Goal: Book appointment/travel/reservation

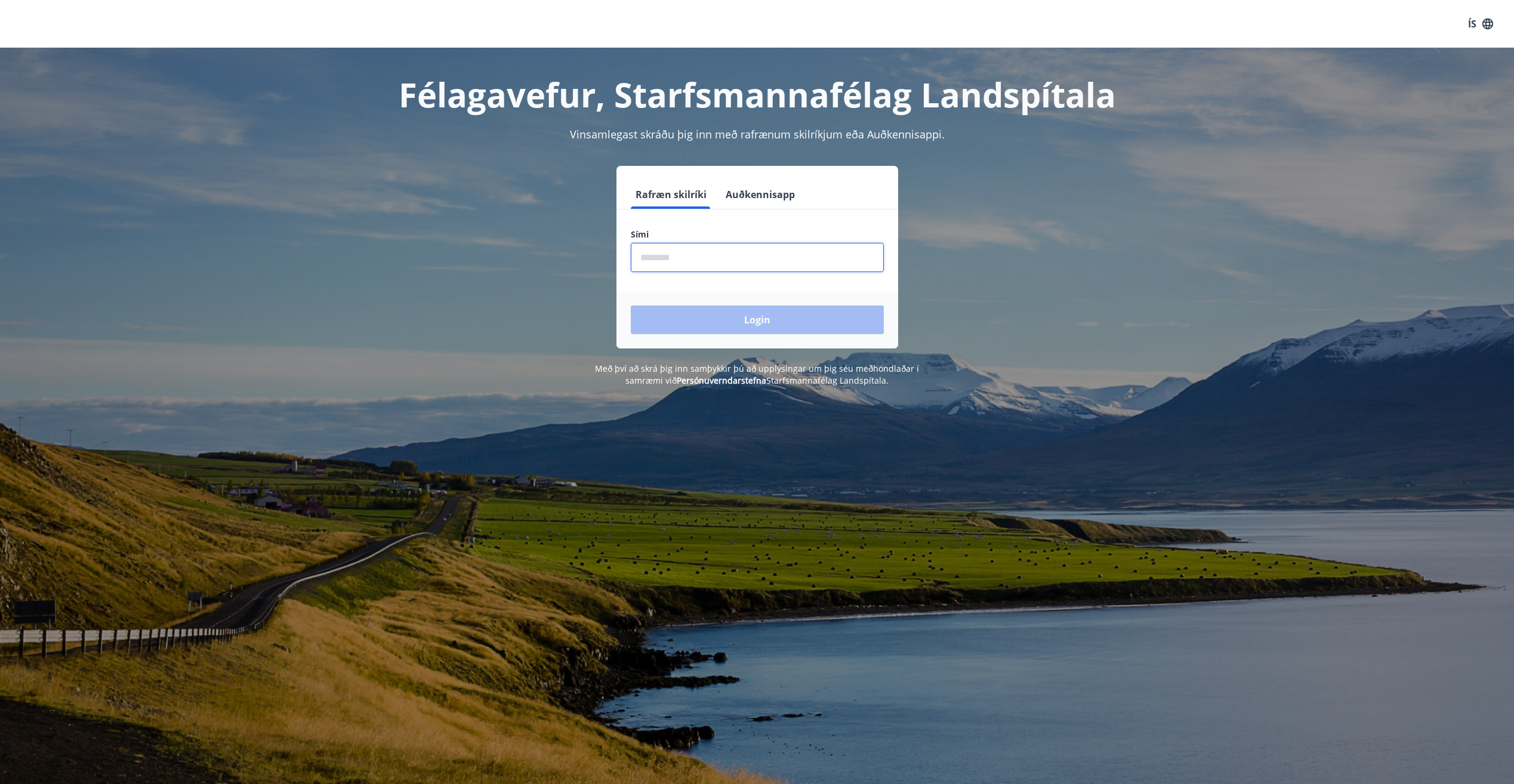
click at [690, 259] on input "phone" at bounding box center [757, 257] width 253 height 29
type input "********"
click at [747, 317] on button "Login" at bounding box center [757, 320] width 253 height 29
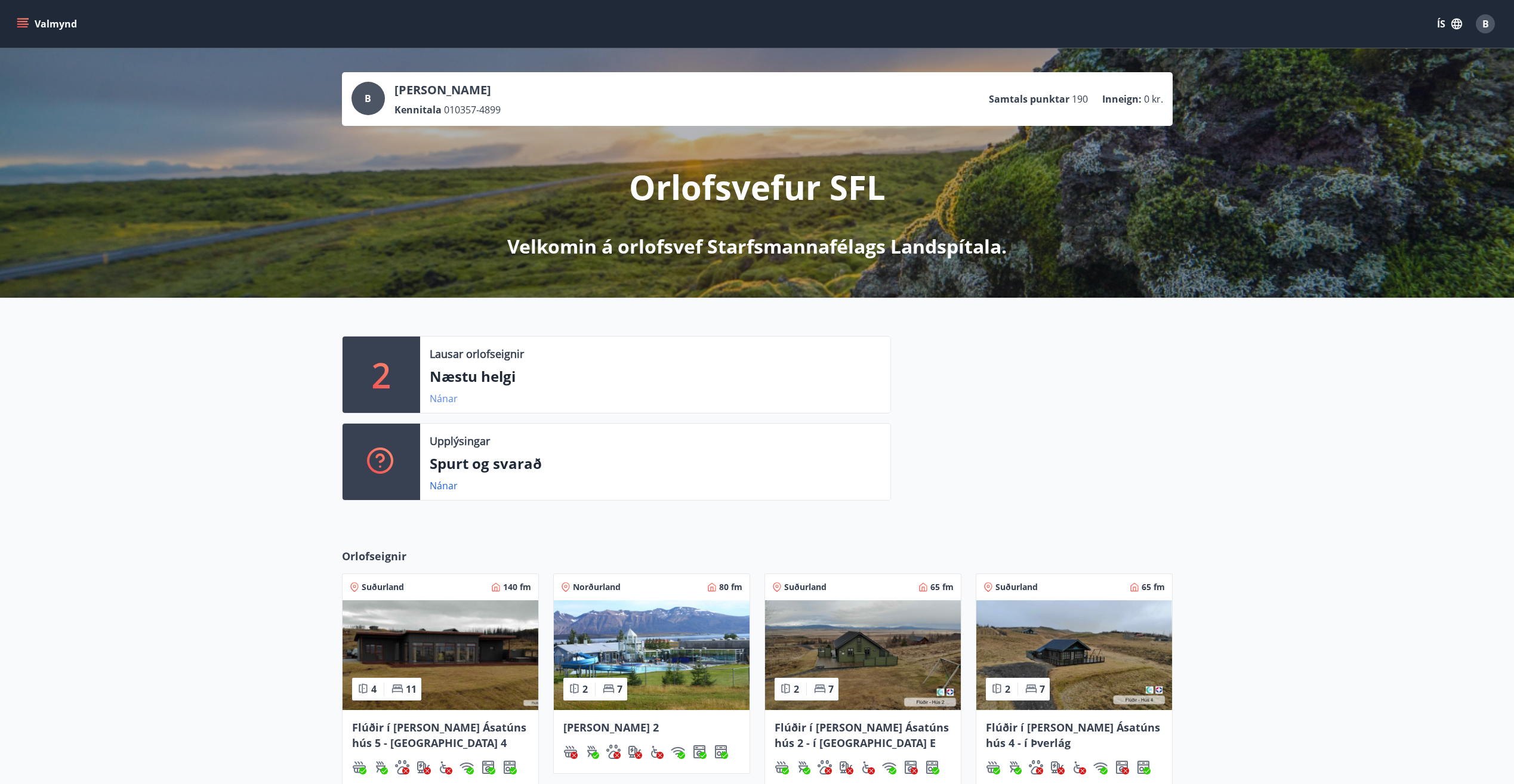
click at [440, 401] on link "Nánar" at bounding box center [443, 398] width 28 height 13
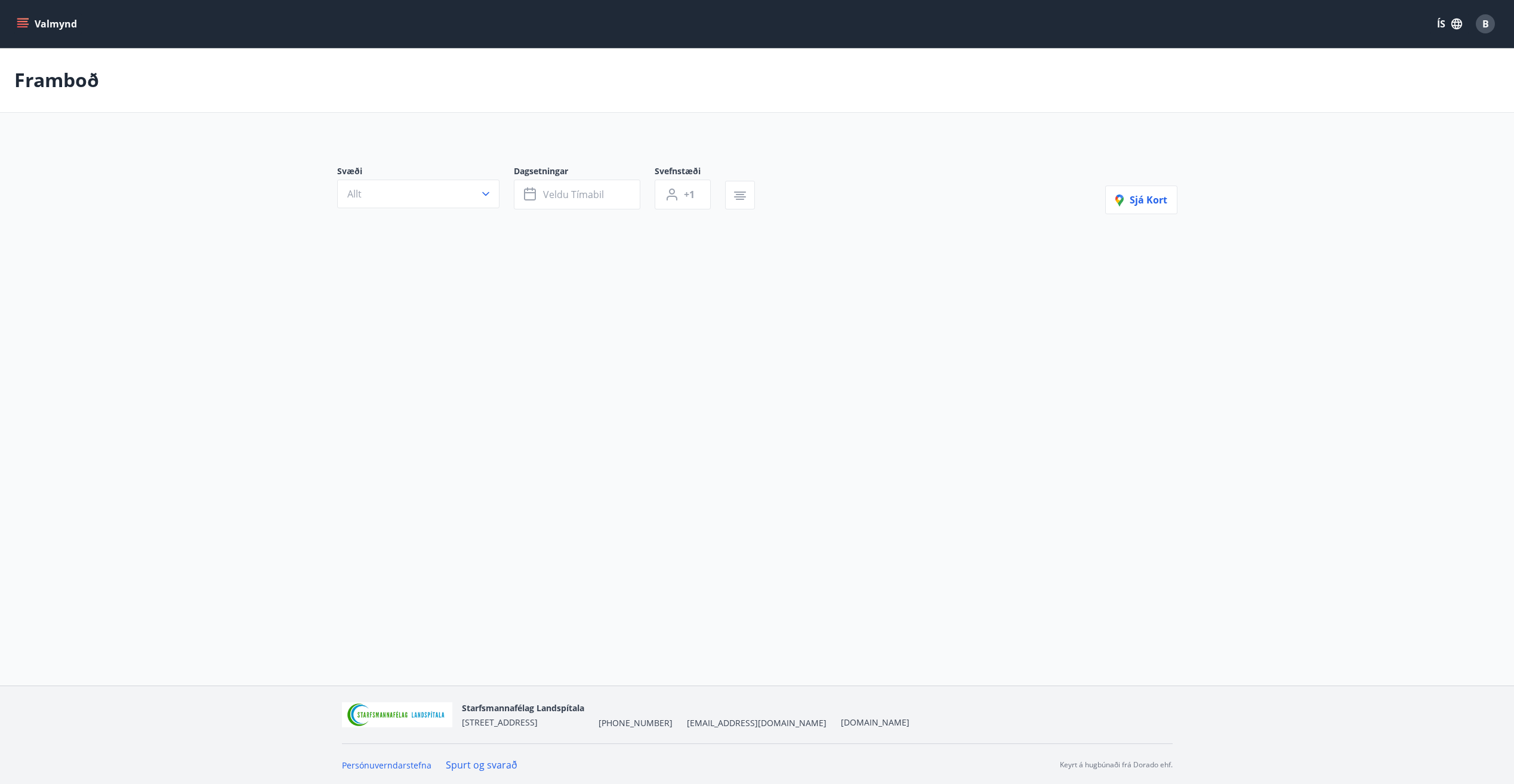
type input "*"
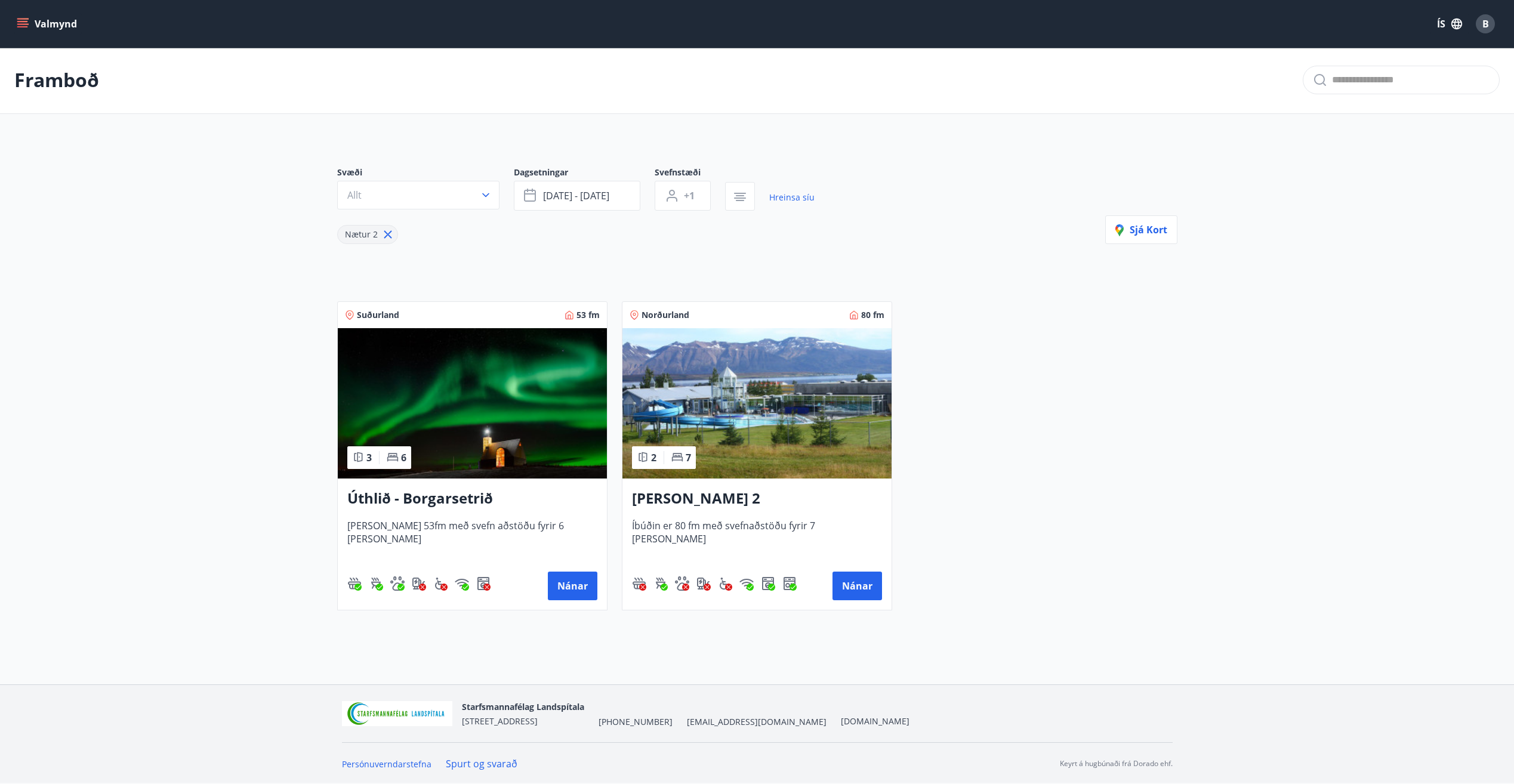
scroll to position [2, 0]
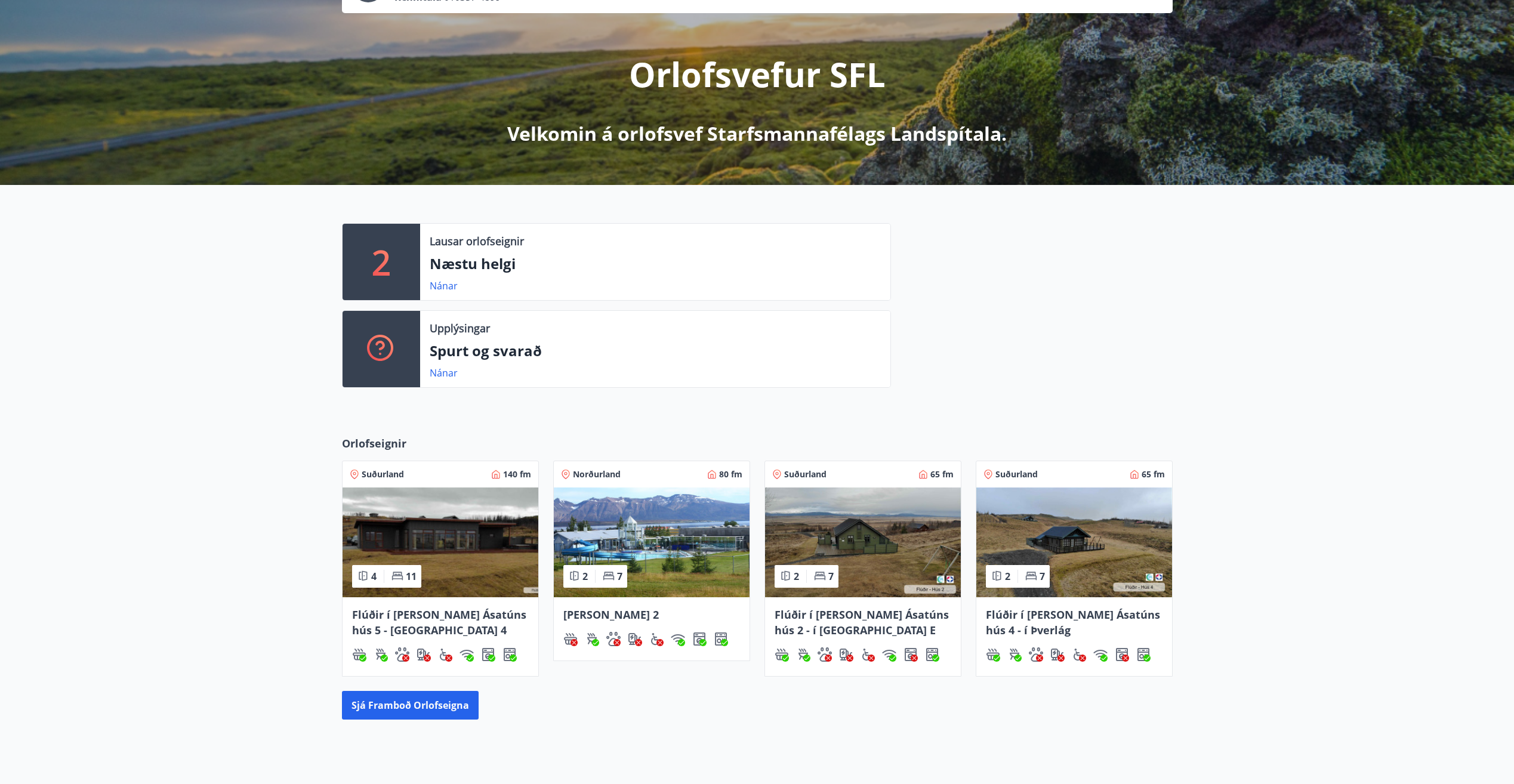
scroll to position [216, 0]
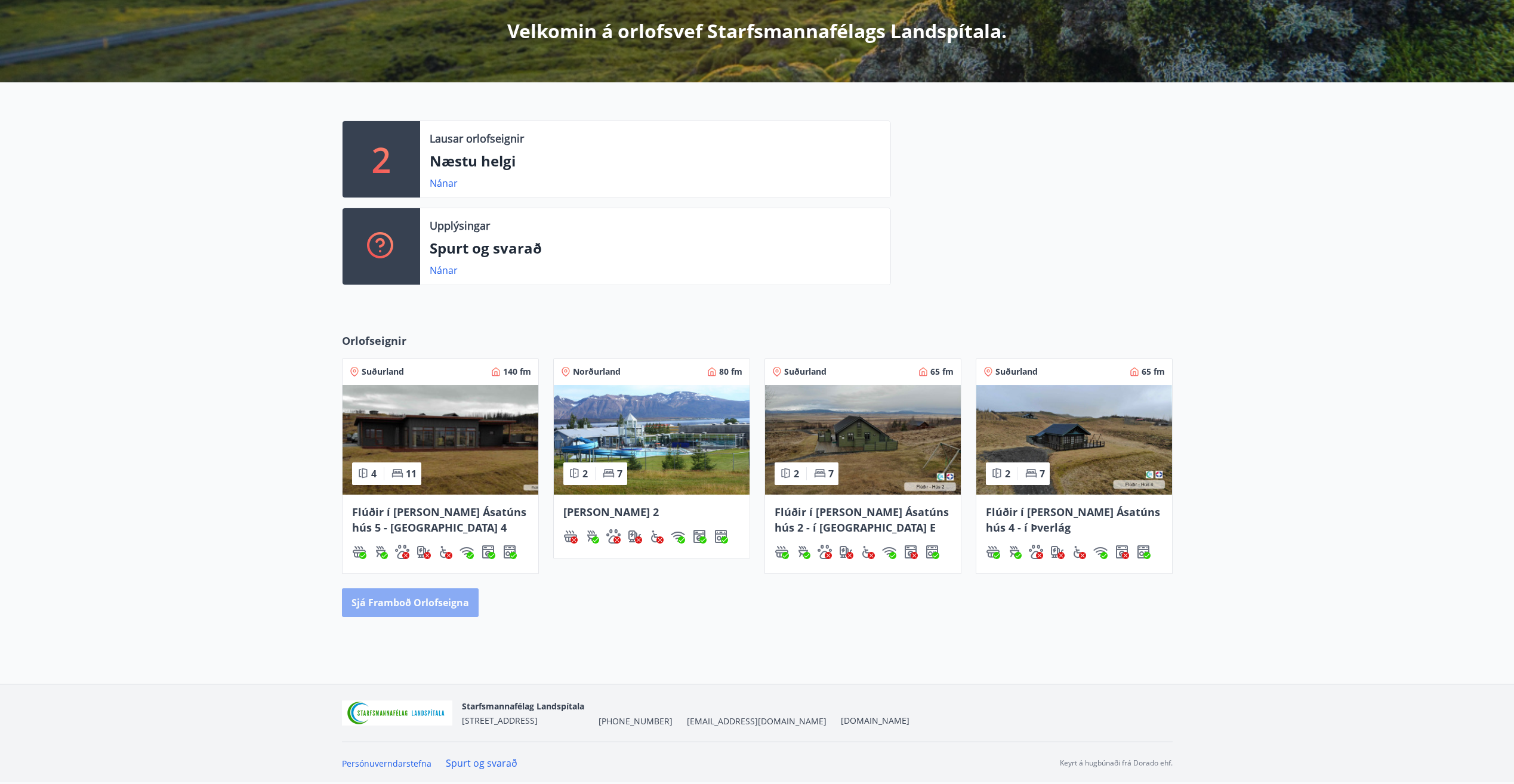
click at [430, 598] on button "Sjá framboð orlofseigna" at bounding box center [410, 602] width 136 height 29
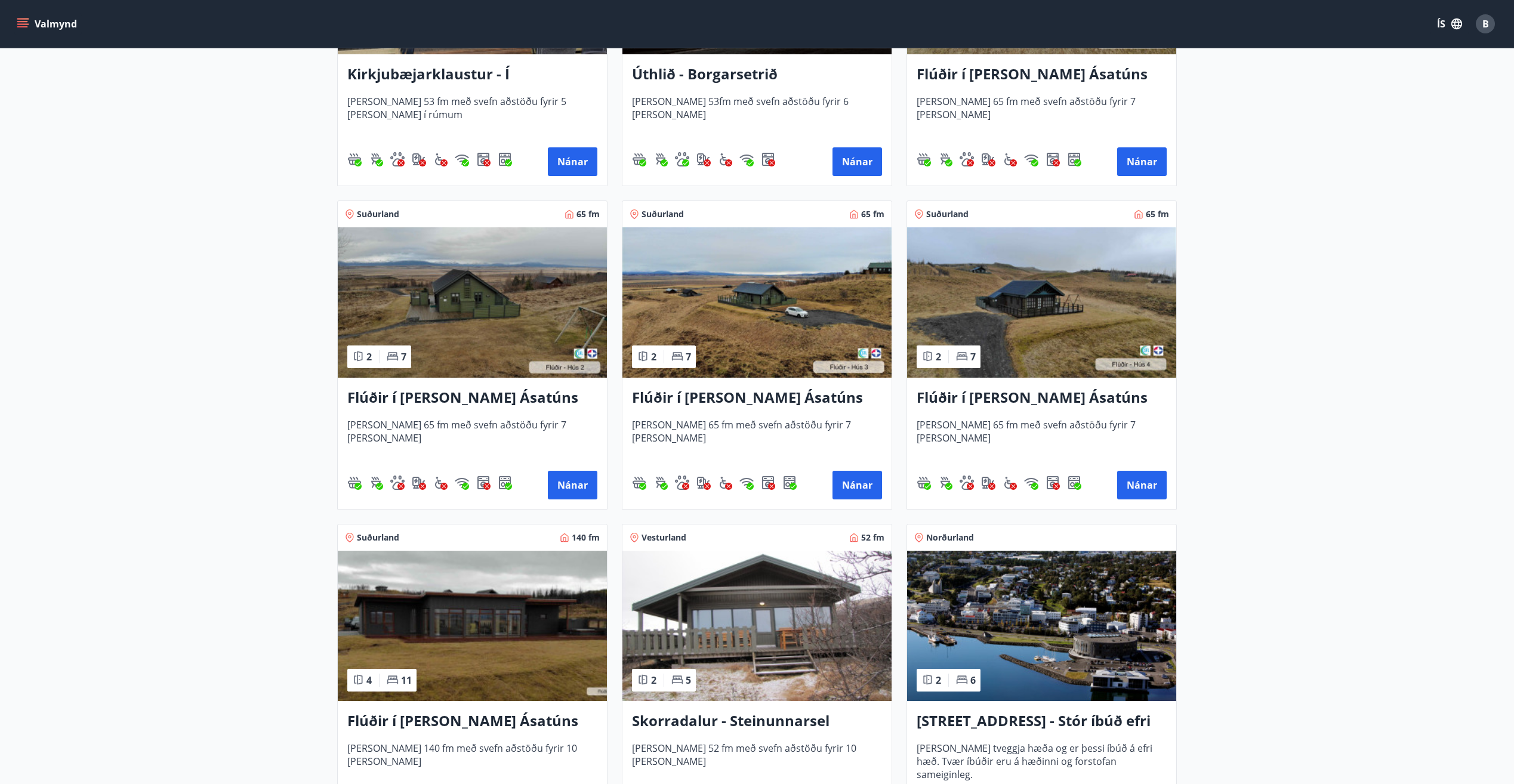
scroll to position [477, 0]
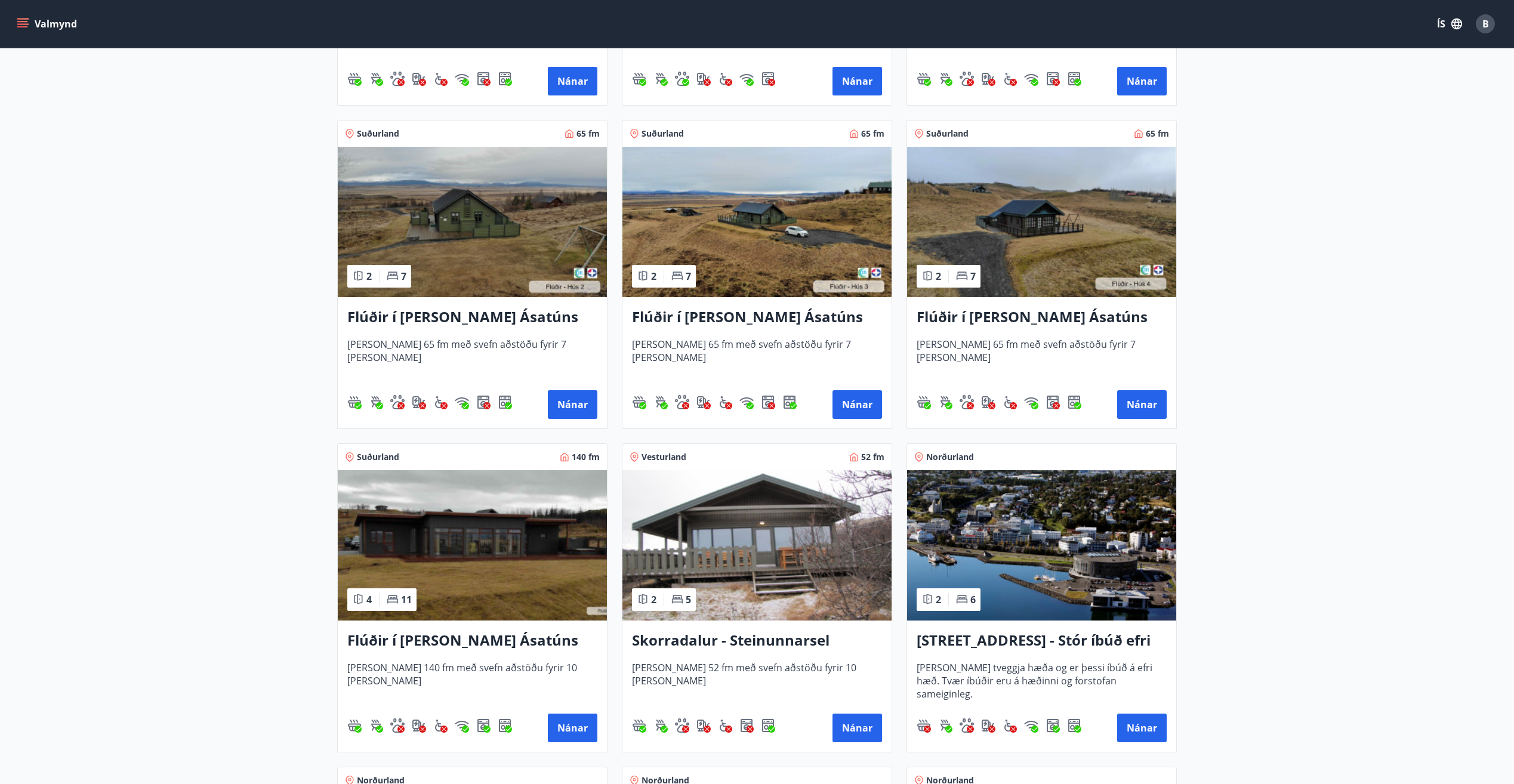
click at [475, 545] on img at bounding box center [472, 545] width 269 height 150
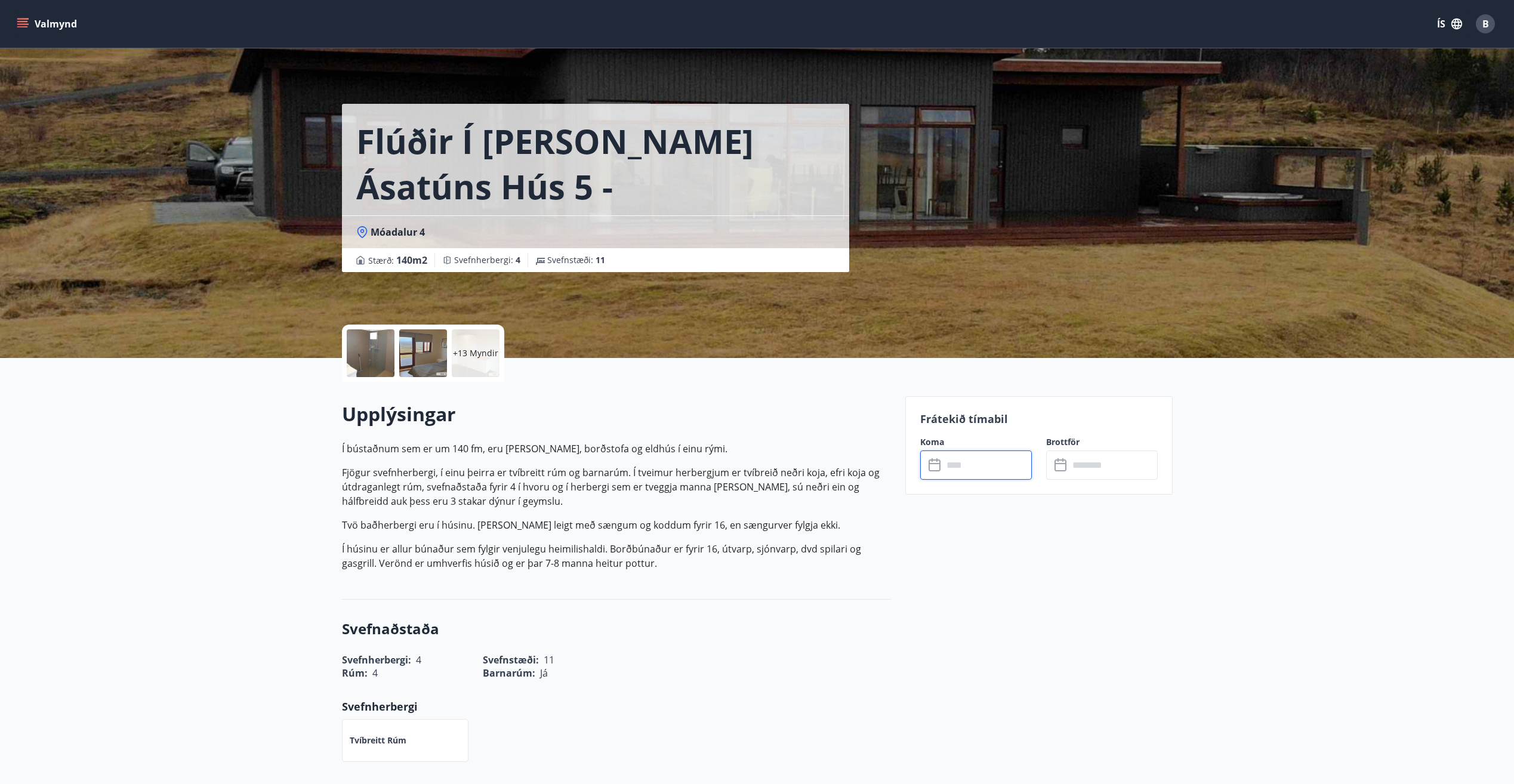
click at [969, 468] on input "text" at bounding box center [987, 465] width 89 height 29
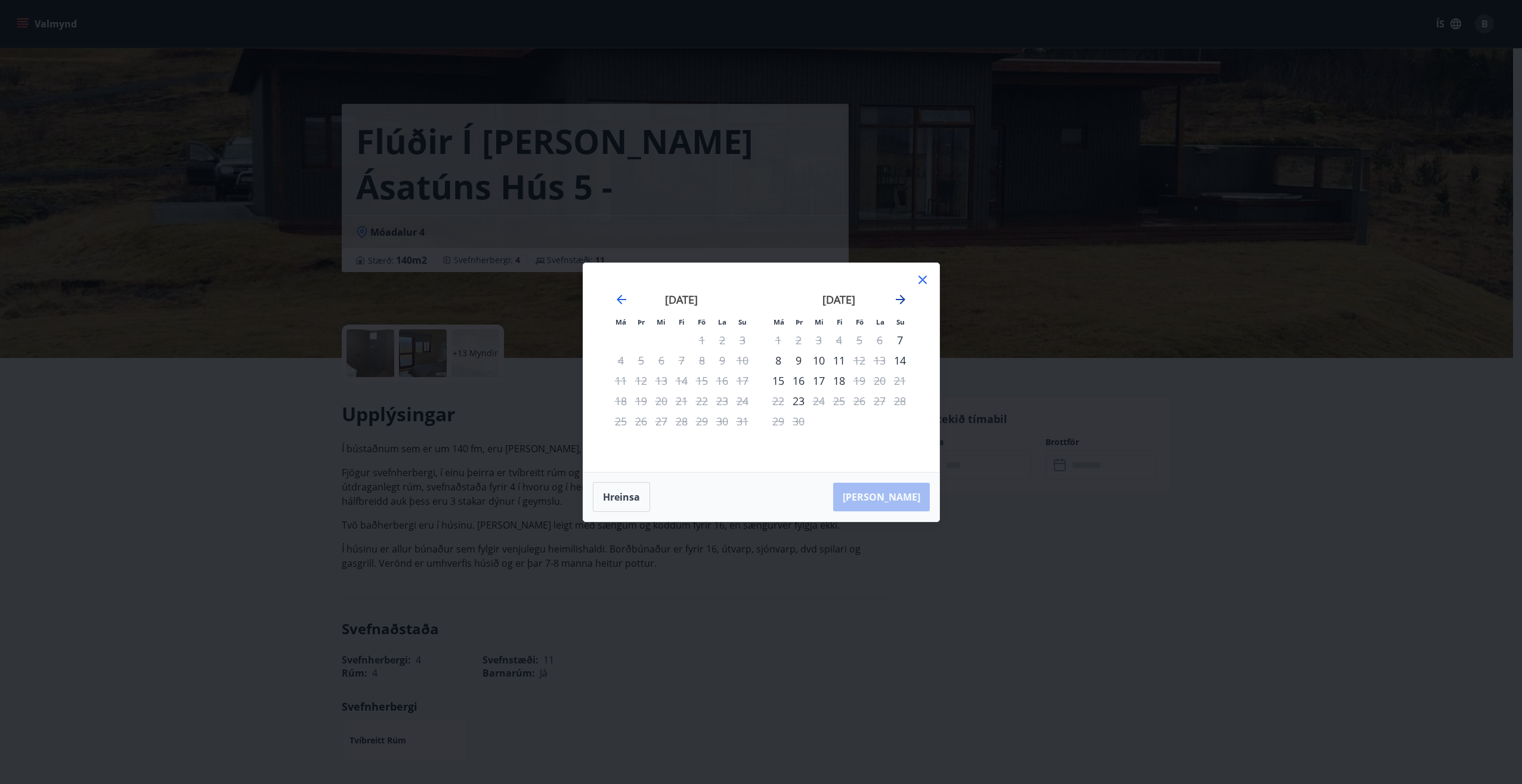
click at [900, 296] on icon "Move forward to switch to the next month." at bounding box center [900, 299] width 9 height 9
click at [898, 294] on icon "Move forward to switch to the next month." at bounding box center [900, 299] width 14 height 14
click at [901, 296] on icon "Move forward to switch to the next month." at bounding box center [900, 299] width 9 height 9
click at [920, 277] on icon at bounding box center [923, 280] width 8 height 8
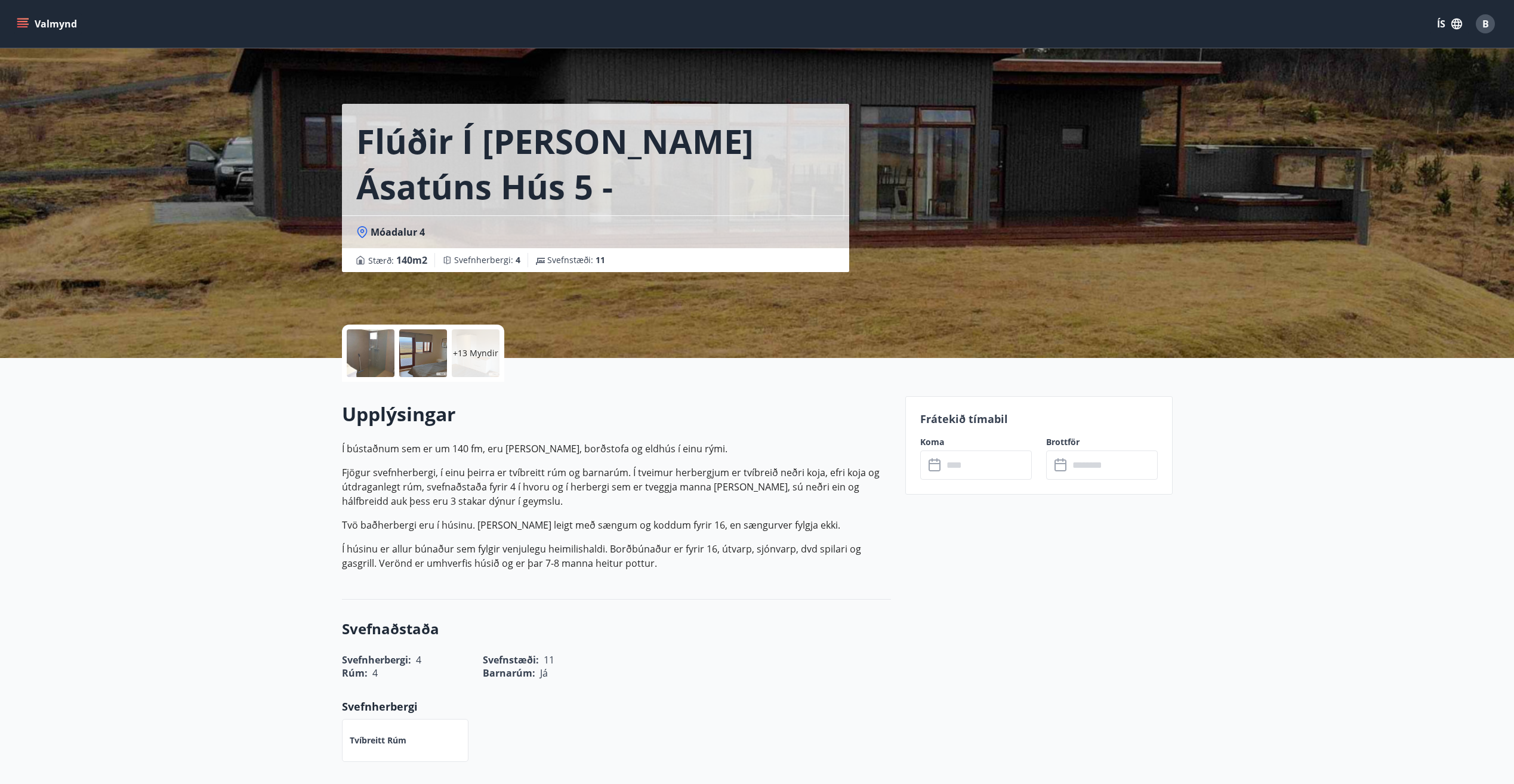
click at [416, 355] on div at bounding box center [423, 353] width 48 height 48
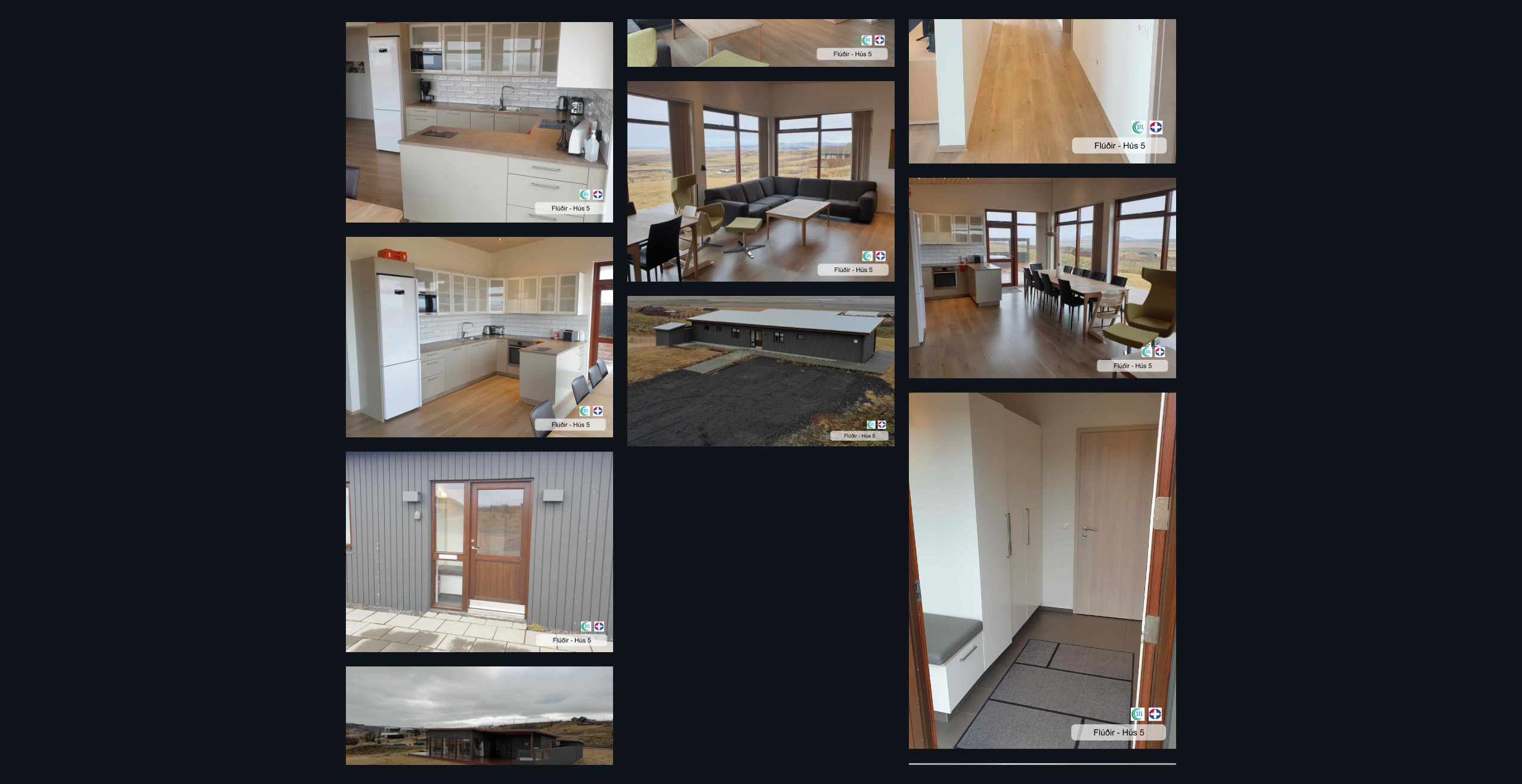
scroll to position [698, 0]
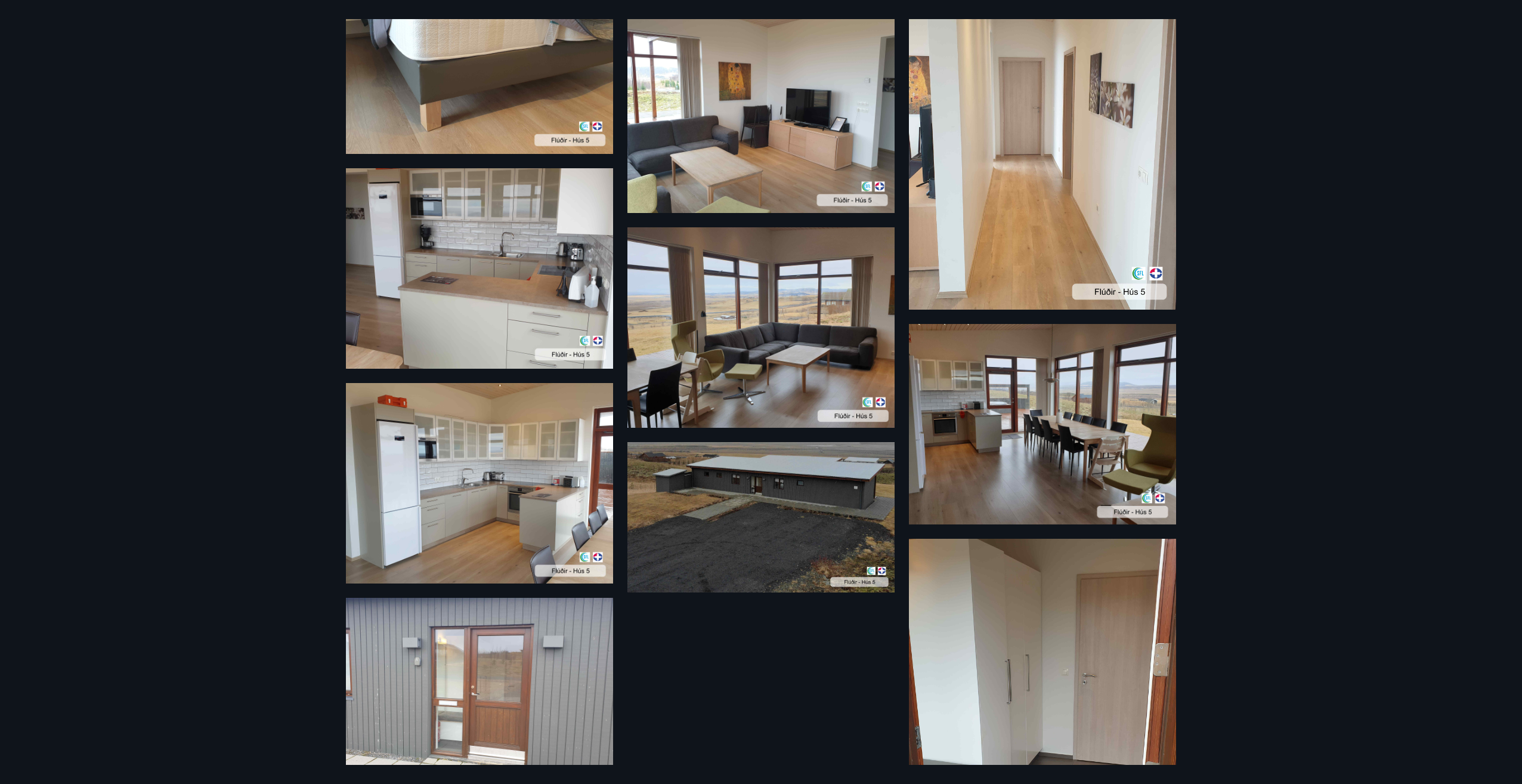
click at [1049, 471] on img at bounding box center [1042, 424] width 267 height 200
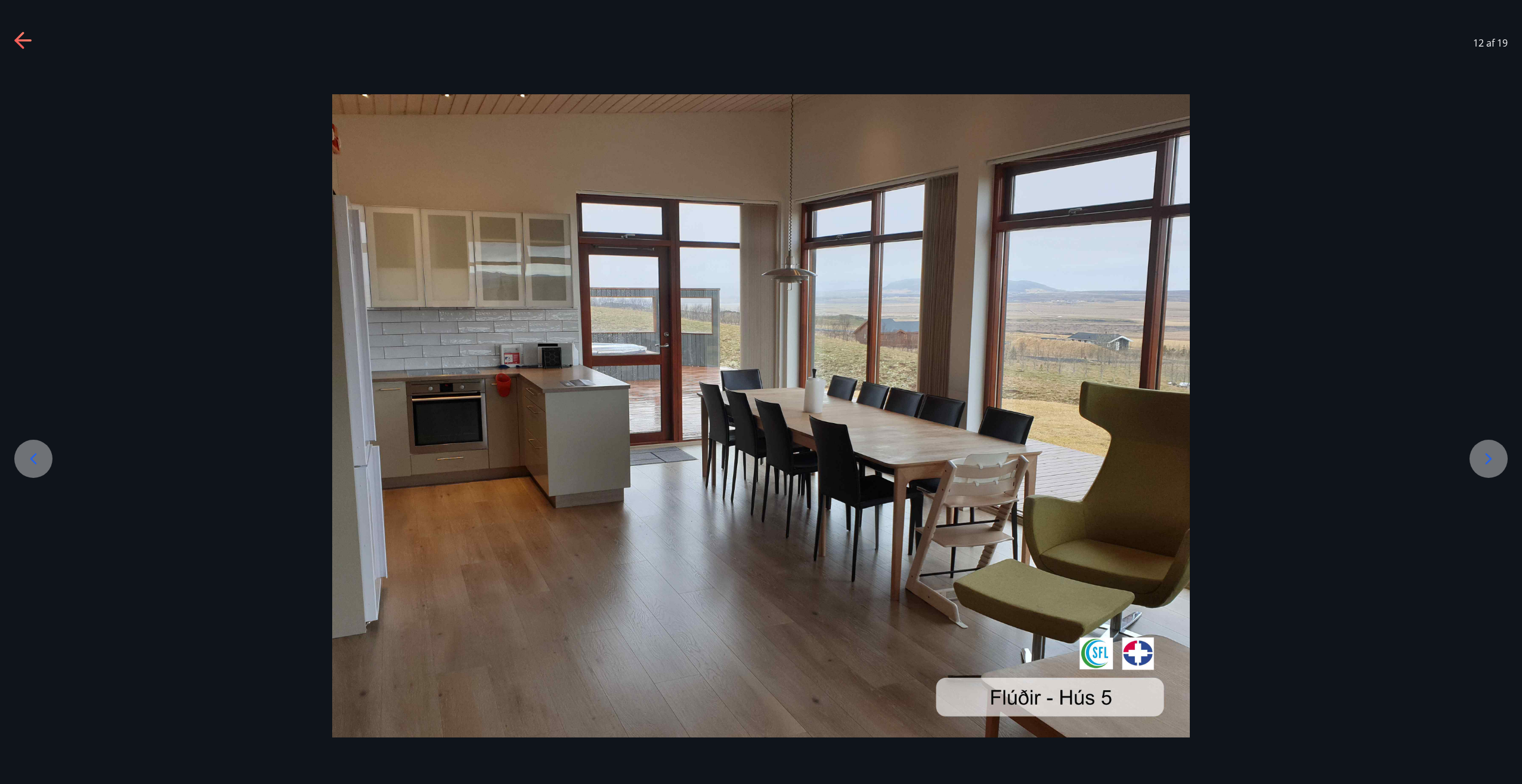
click at [35, 455] on icon at bounding box center [34, 458] width 7 height 11
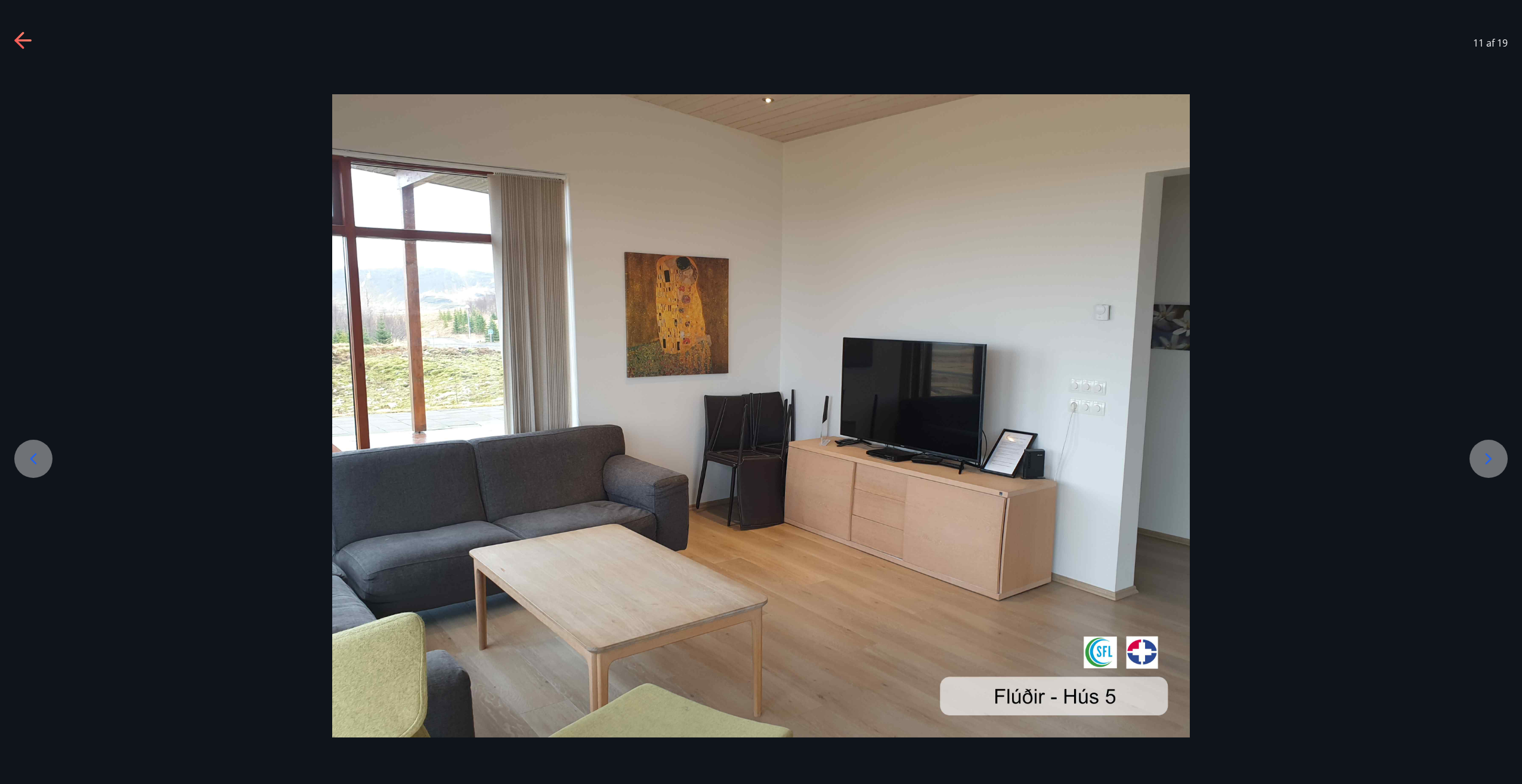
click at [35, 455] on icon at bounding box center [34, 458] width 7 height 11
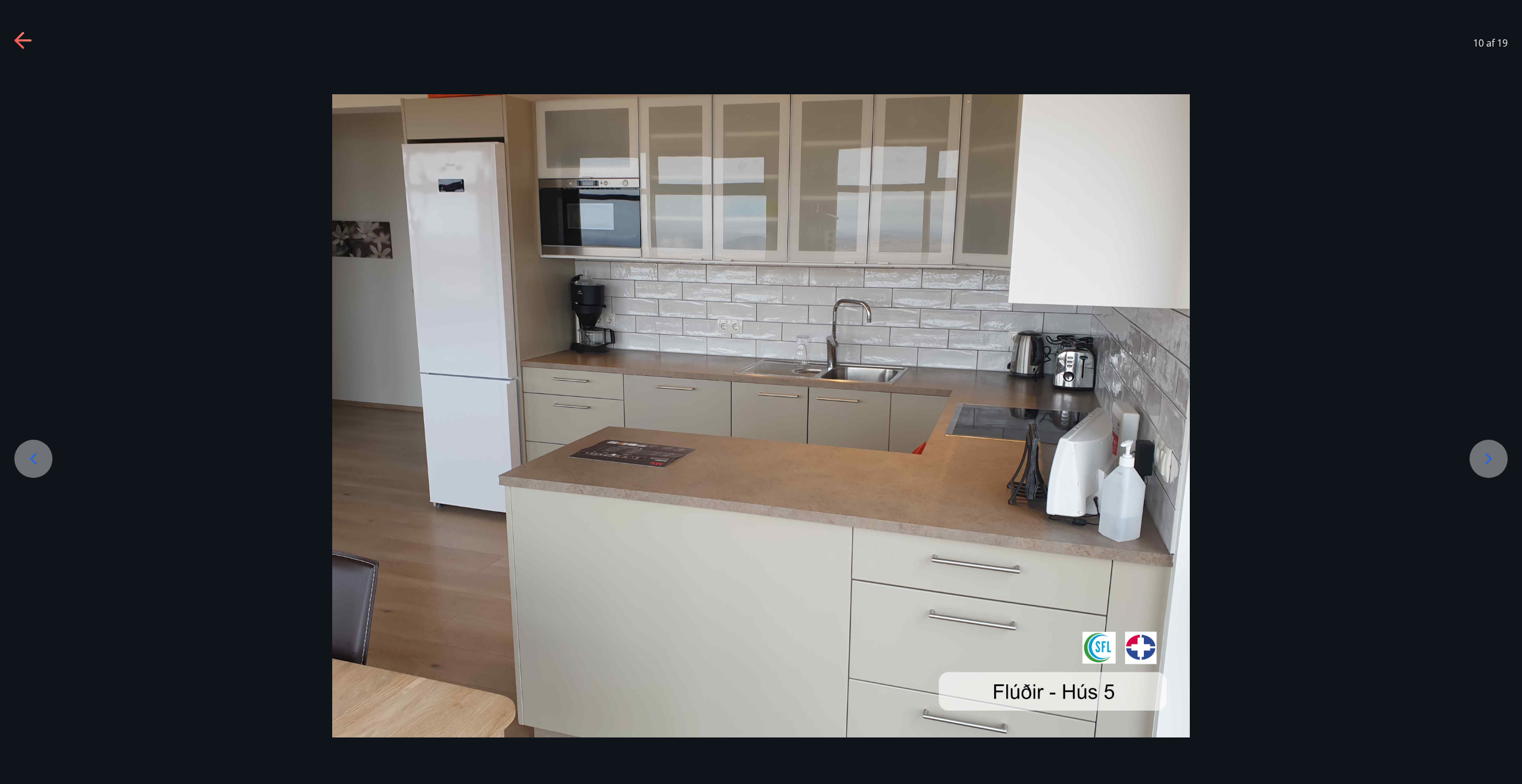
click at [35, 455] on icon at bounding box center [34, 458] width 7 height 11
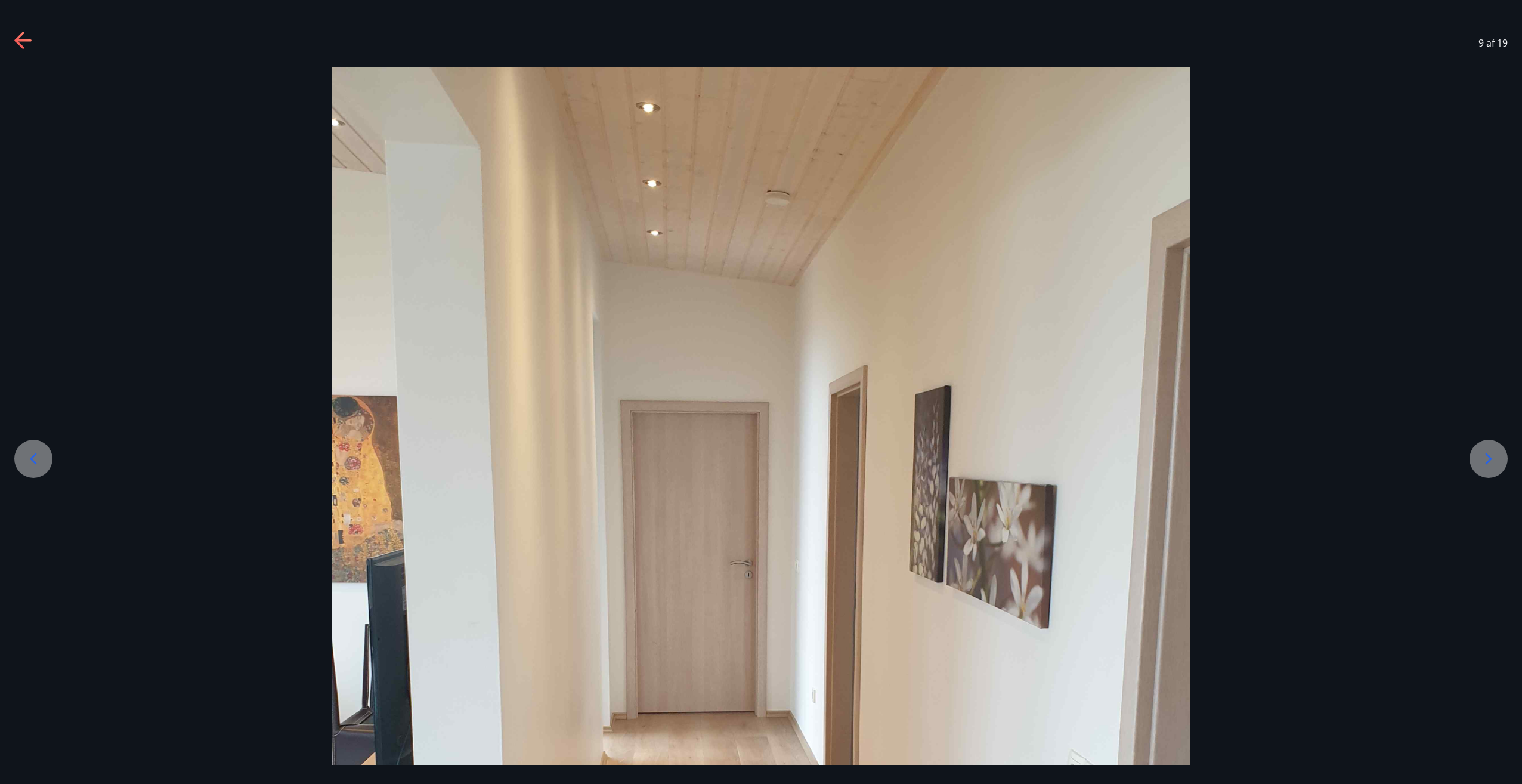
click at [35, 455] on icon at bounding box center [34, 458] width 7 height 11
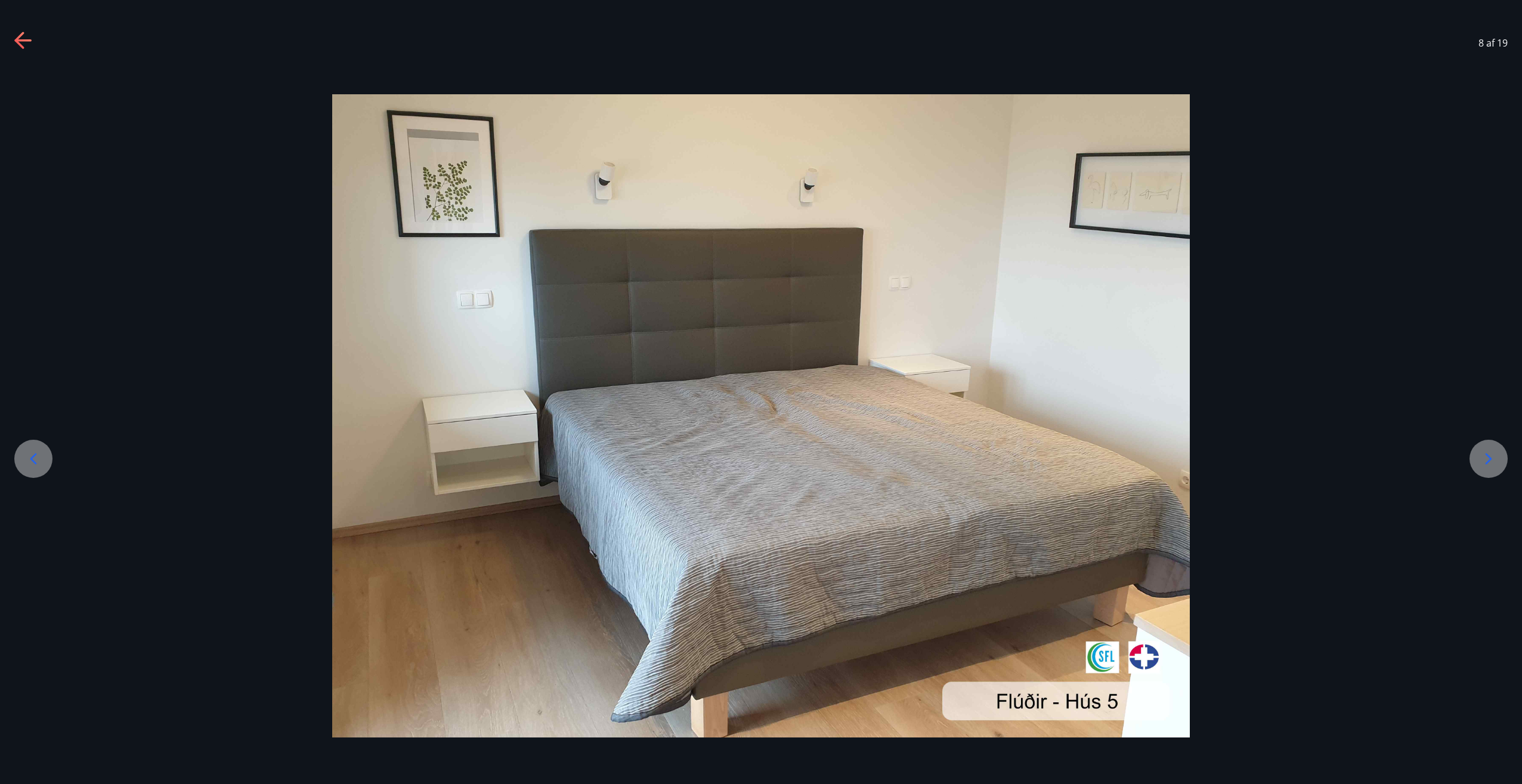
click at [35, 455] on icon at bounding box center [34, 458] width 7 height 11
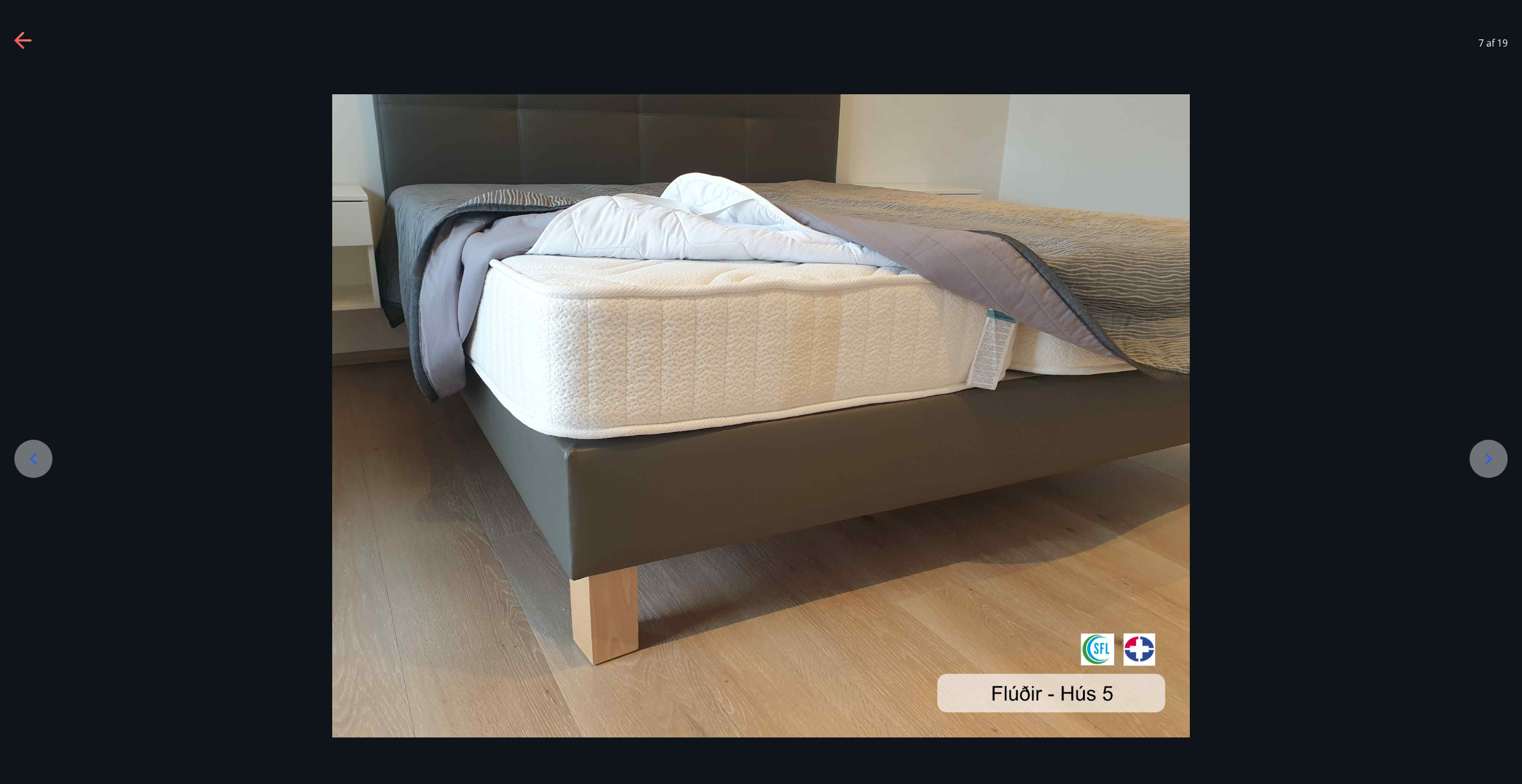
click at [35, 455] on icon at bounding box center [34, 458] width 7 height 11
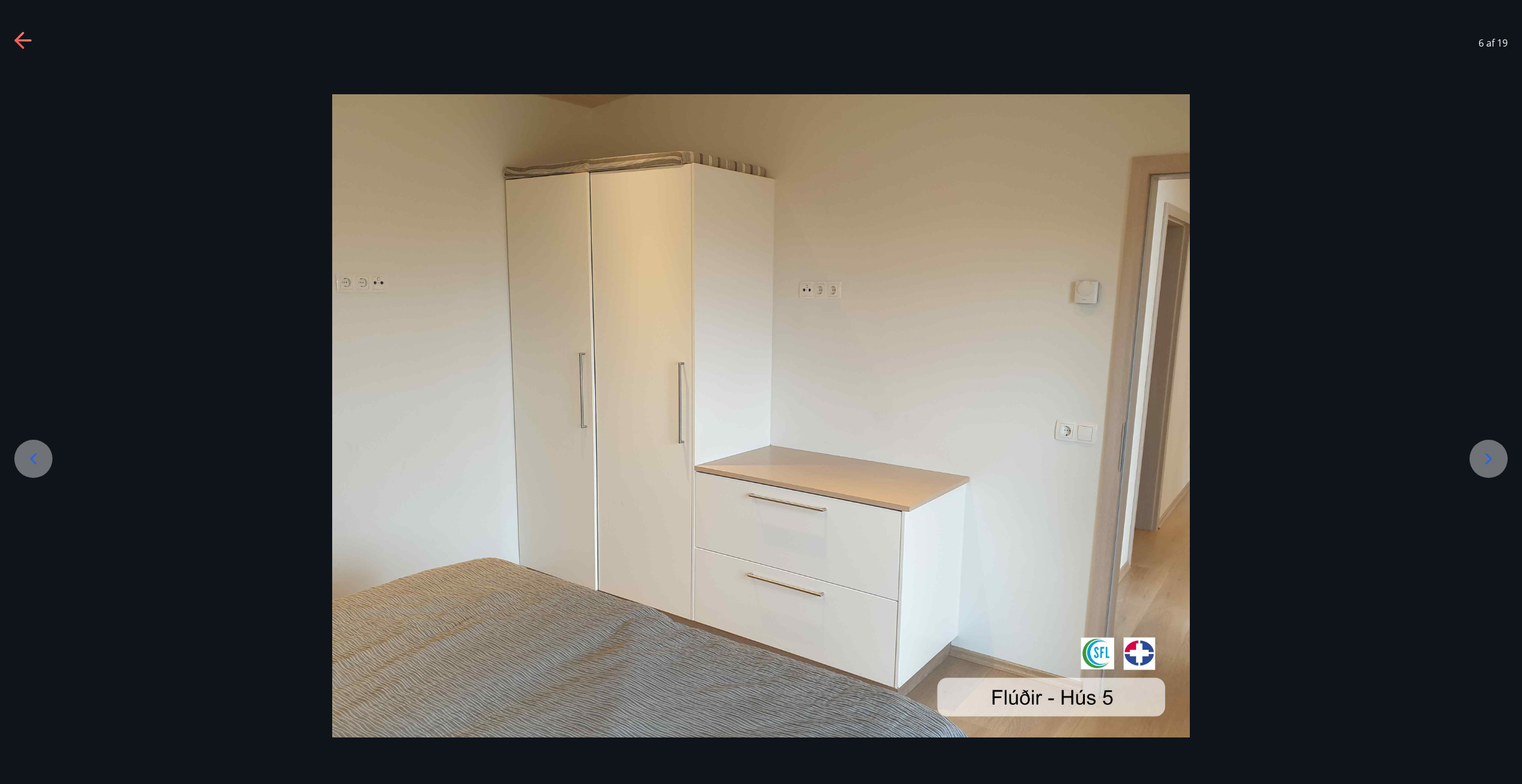
click at [35, 455] on icon at bounding box center [34, 458] width 7 height 11
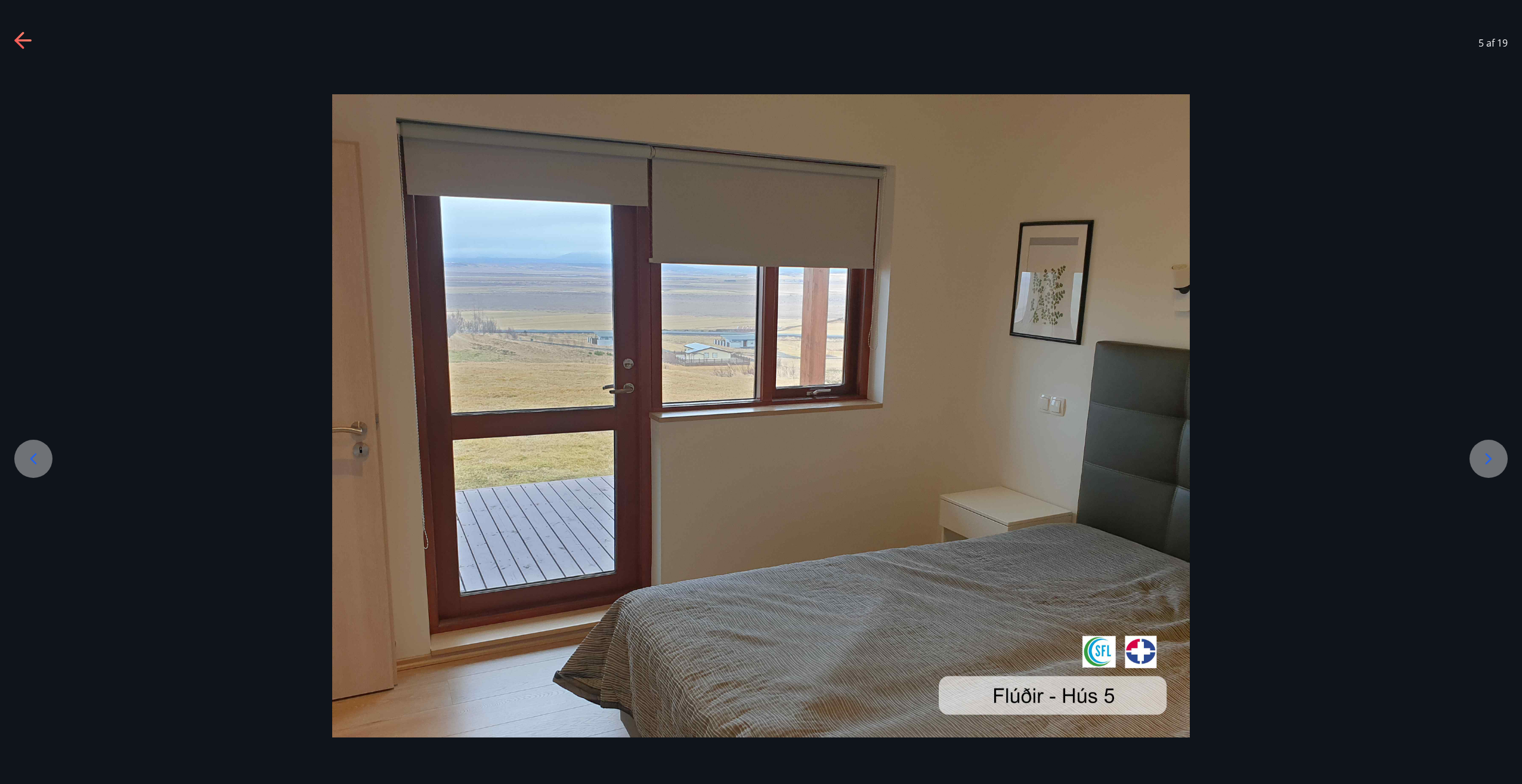
click at [35, 455] on icon at bounding box center [34, 458] width 7 height 11
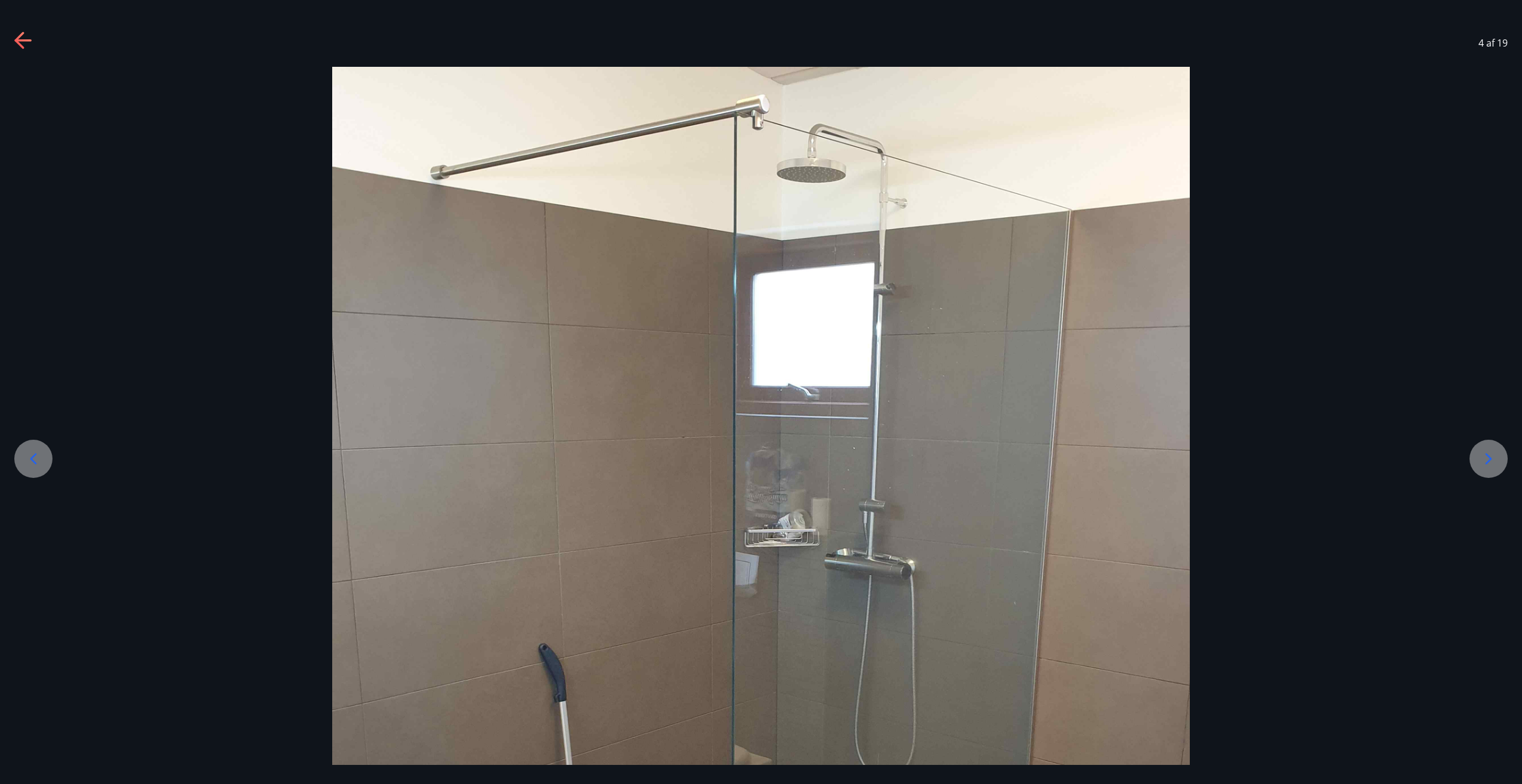
click at [35, 455] on icon at bounding box center [34, 458] width 7 height 11
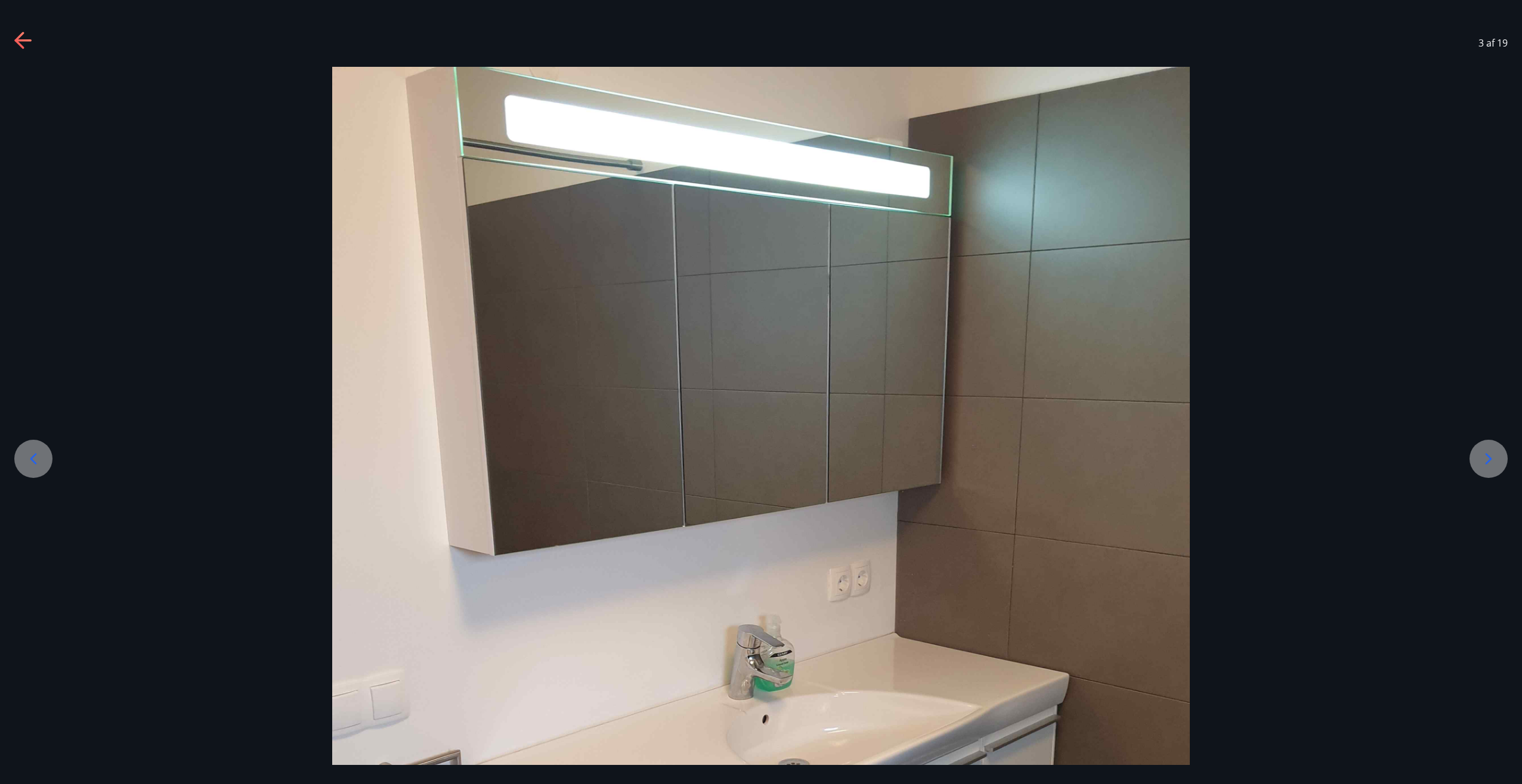
click at [35, 455] on icon at bounding box center [34, 458] width 7 height 11
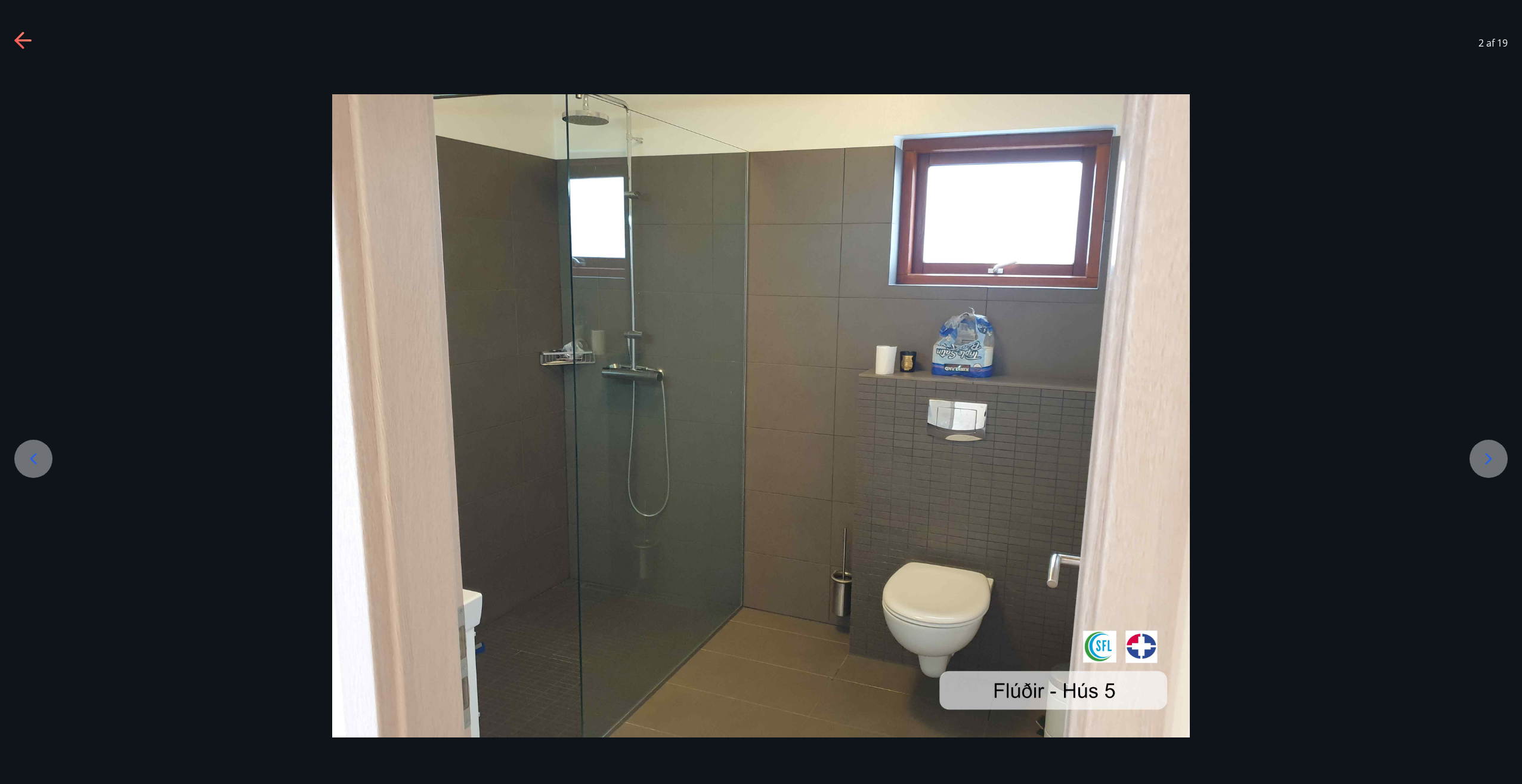
click at [35, 455] on icon at bounding box center [34, 458] width 7 height 11
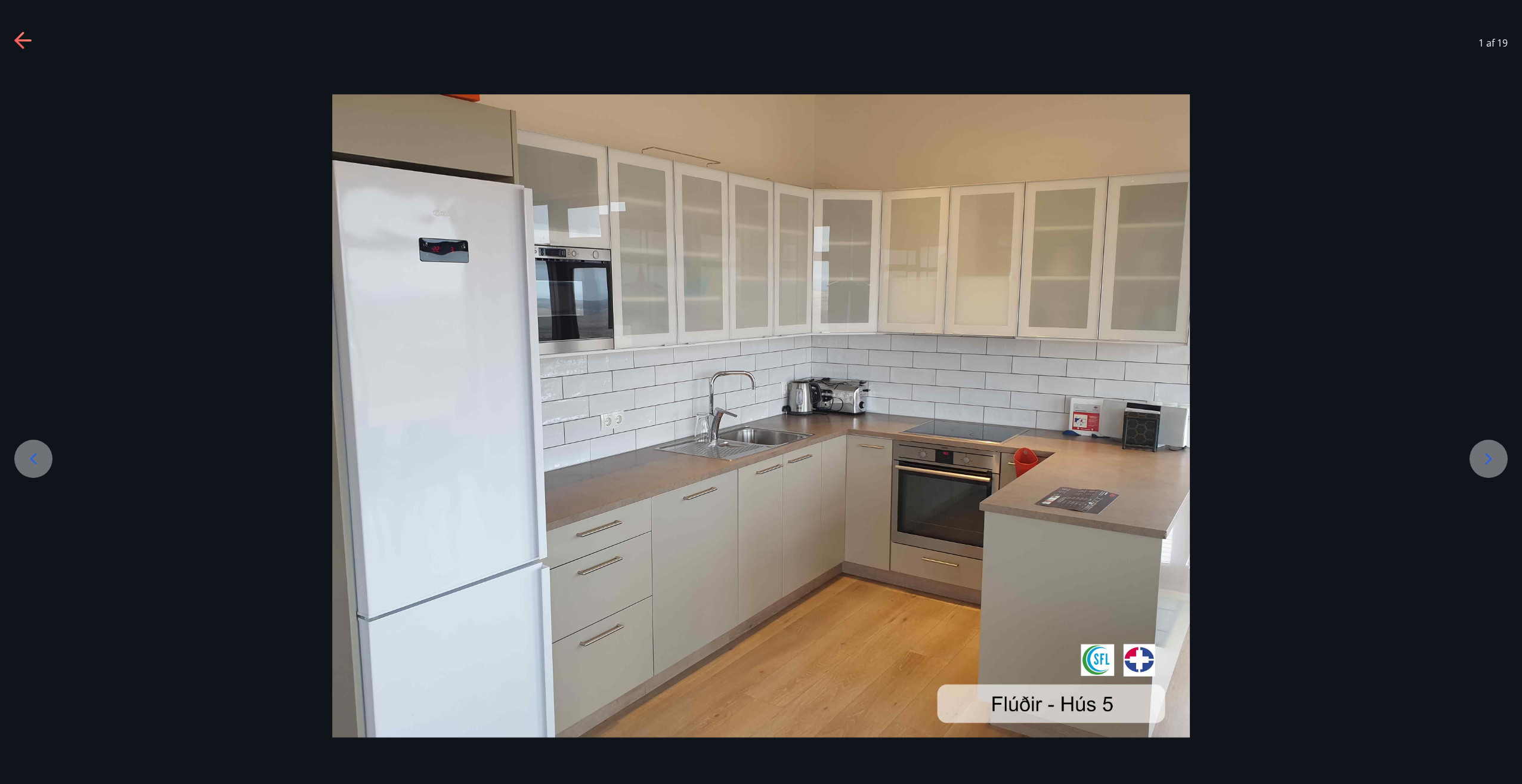
click at [35, 452] on icon at bounding box center [33, 458] width 19 height 19
click at [21, 40] on icon at bounding box center [23, 40] width 17 height 3
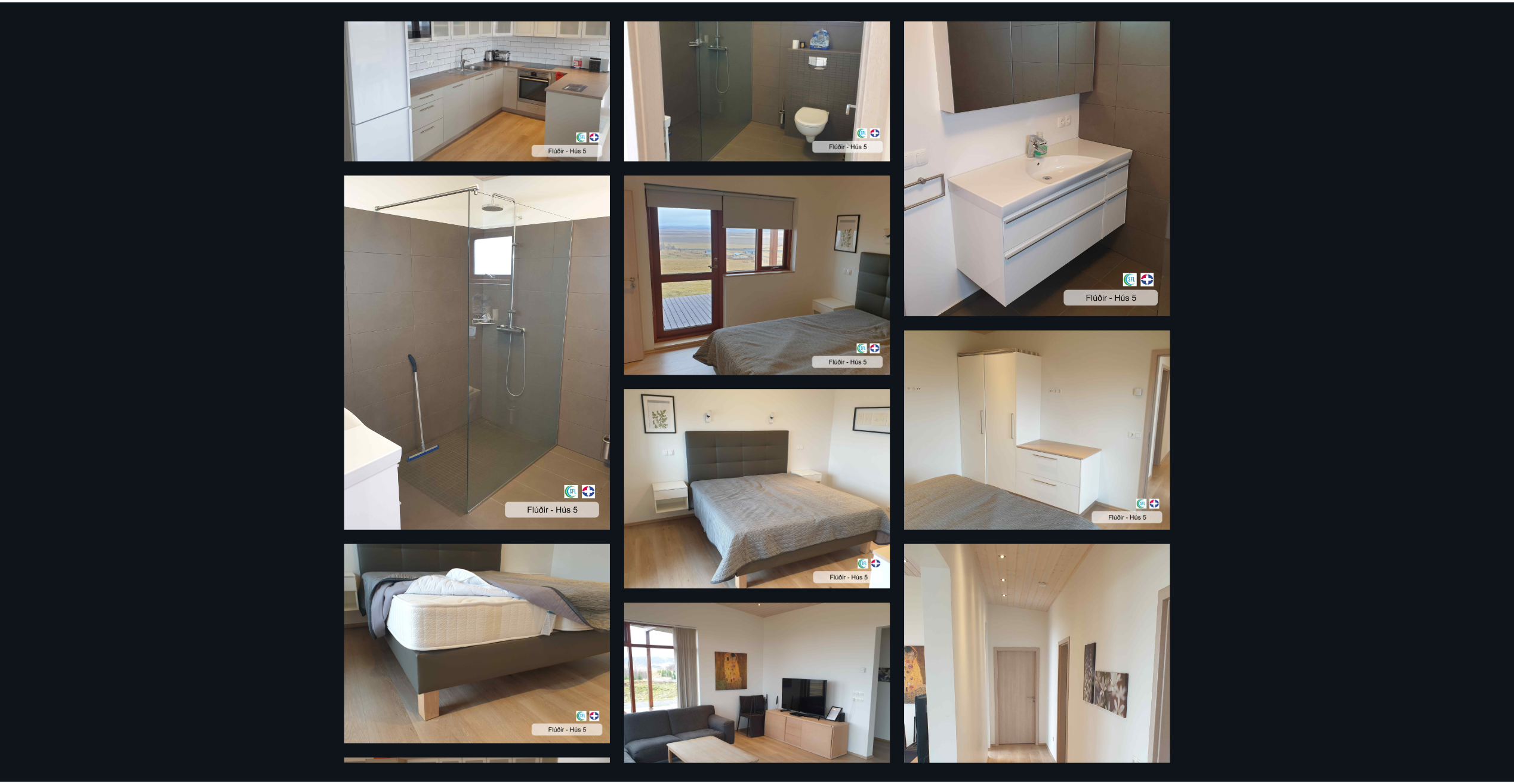
scroll to position [0, 0]
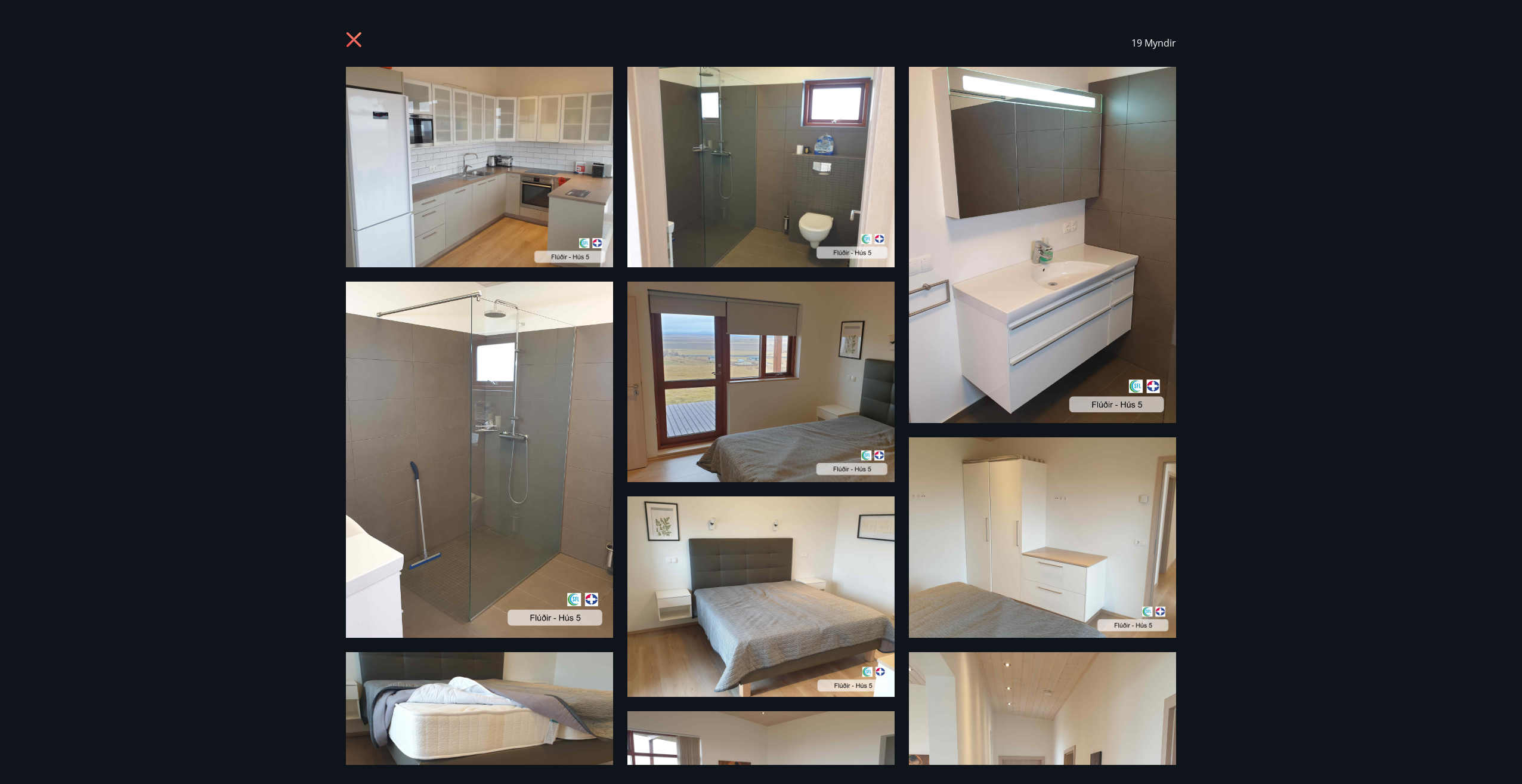
click at [714, 183] on img at bounding box center [761, 167] width 267 height 200
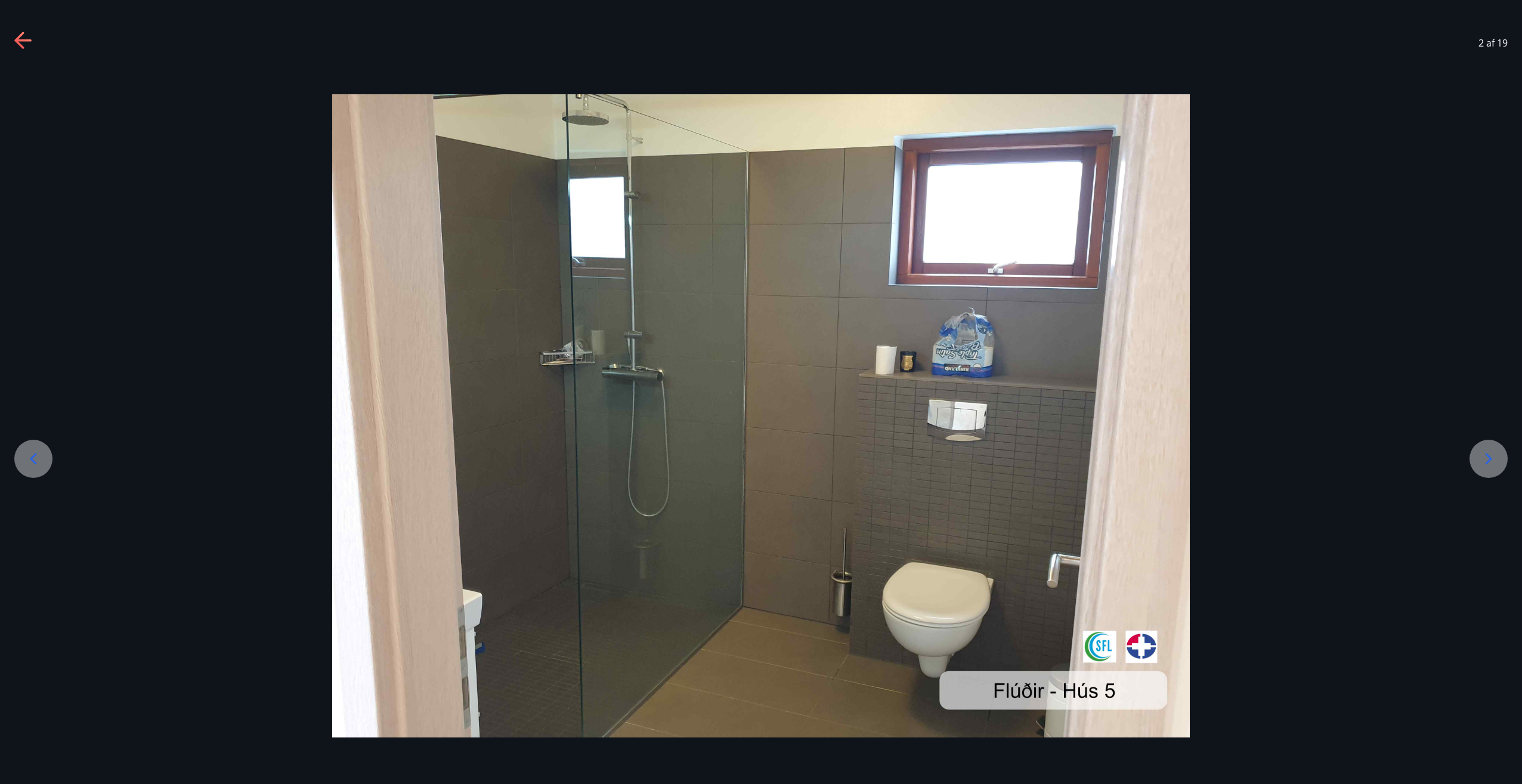
click at [17, 41] on icon at bounding box center [19, 40] width 9 height 17
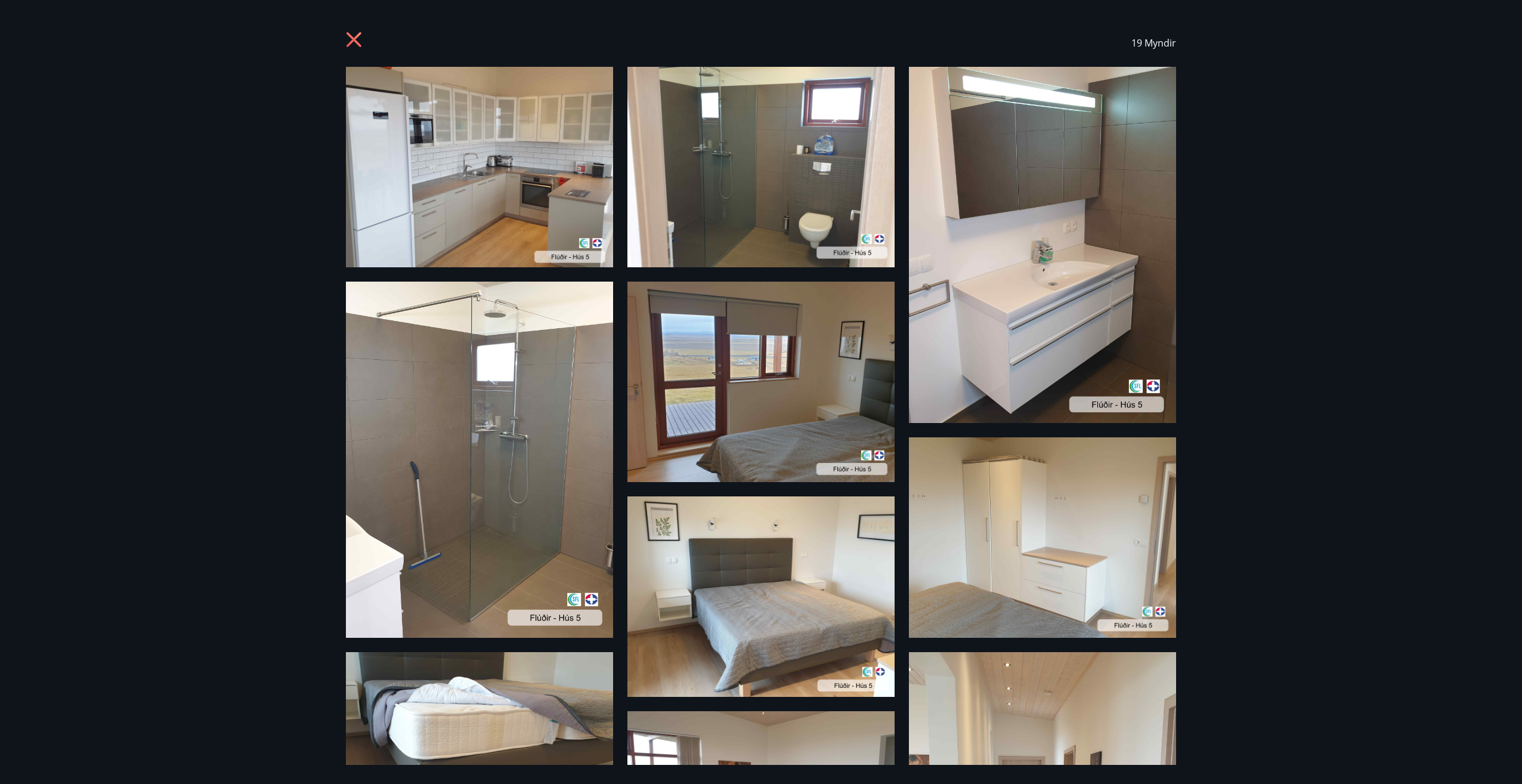
click at [355, 43] on icon at bounding box center [355, 41] width 19 height 19
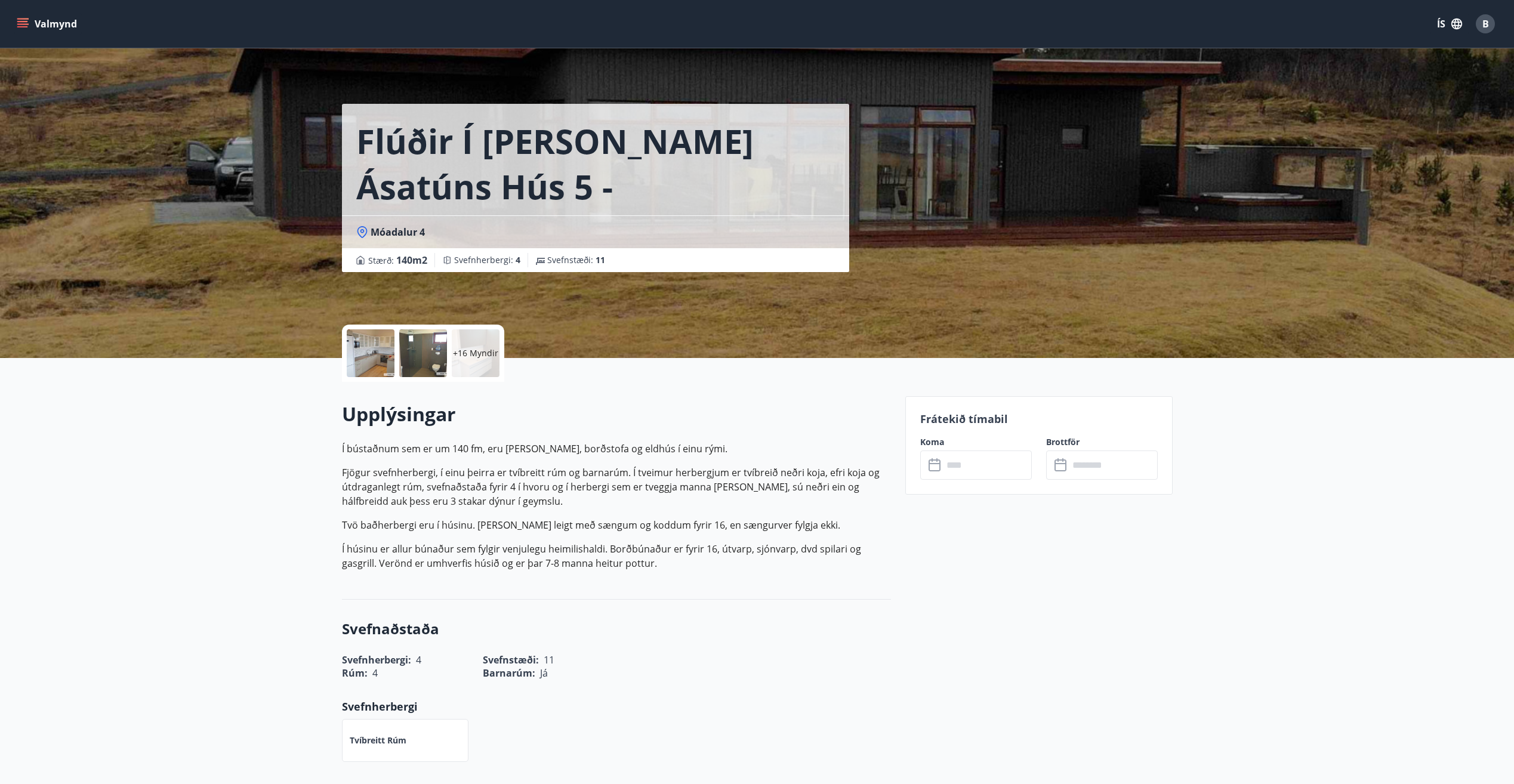
click at [19, 19] on icon "menu" at bounding box center [23, 24] width 12 height 12
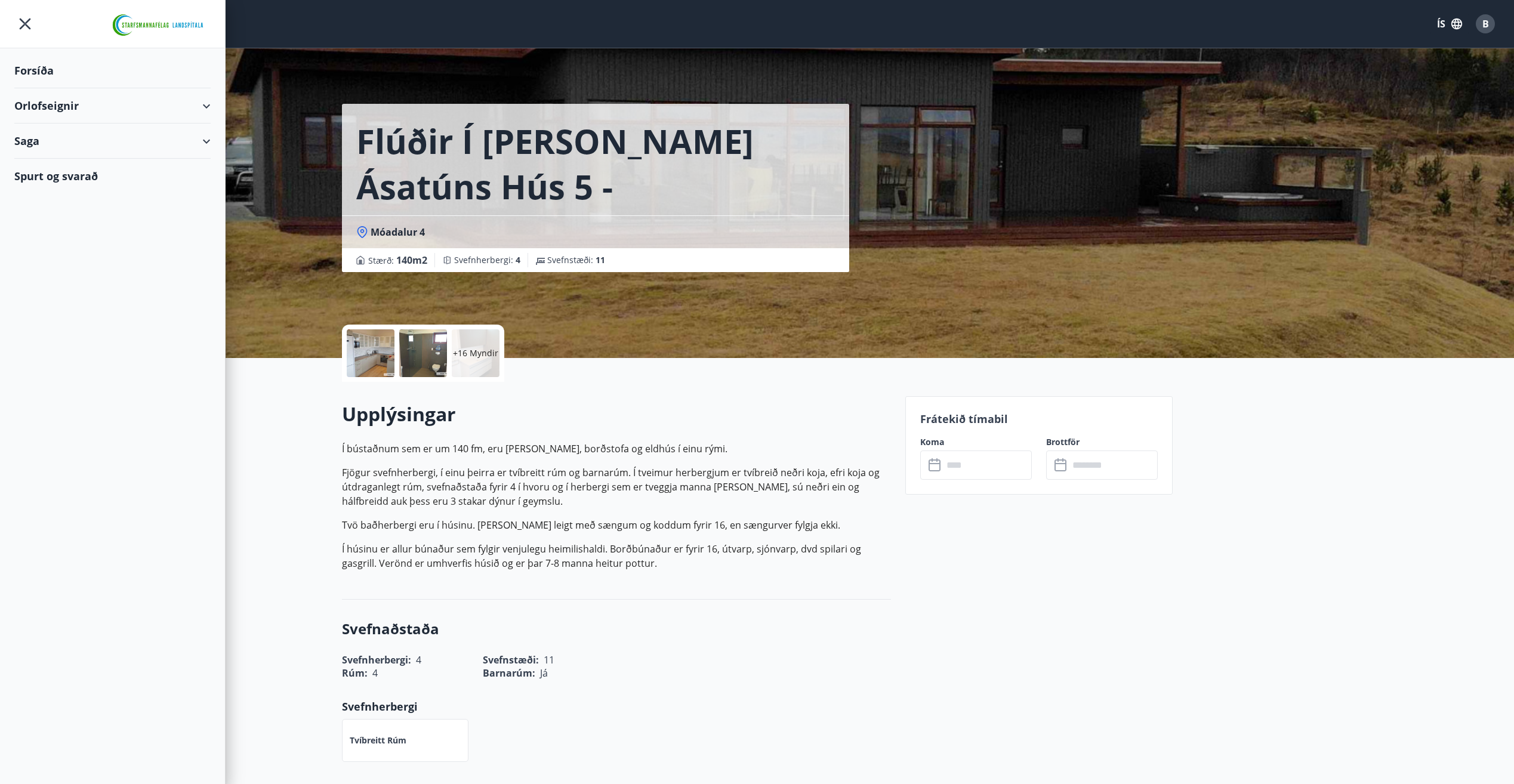
click at [68, 174] on div "Spurt og svarað" at bounding box center [112, 175] width 196 height 35
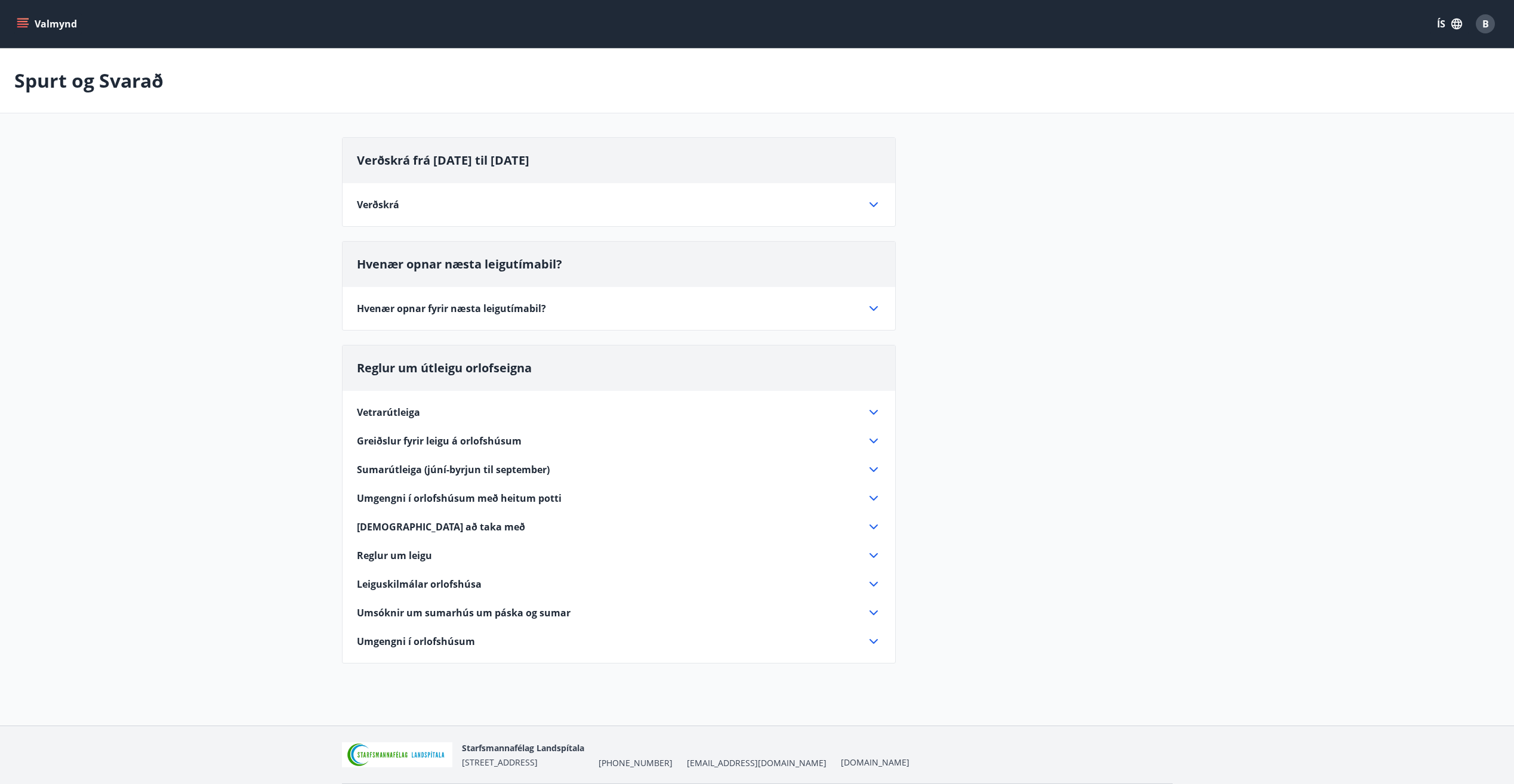
click at [872, 203] on icon at bounding box center [873, 204] width 14 height 14
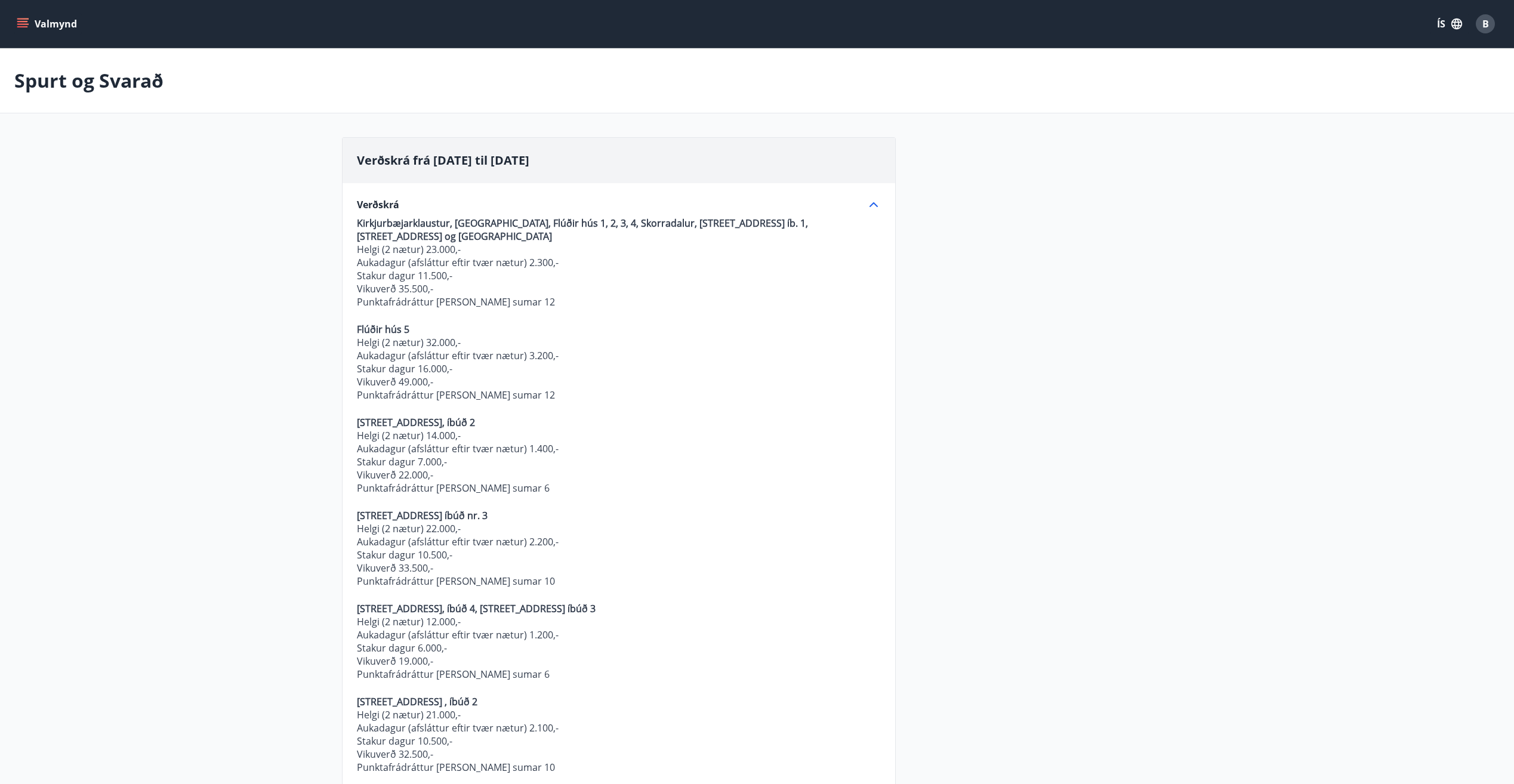
click at [554, 363] on p "Stakur dagur 16.000,-" at bounding box center [618, 369] width 524 height 13
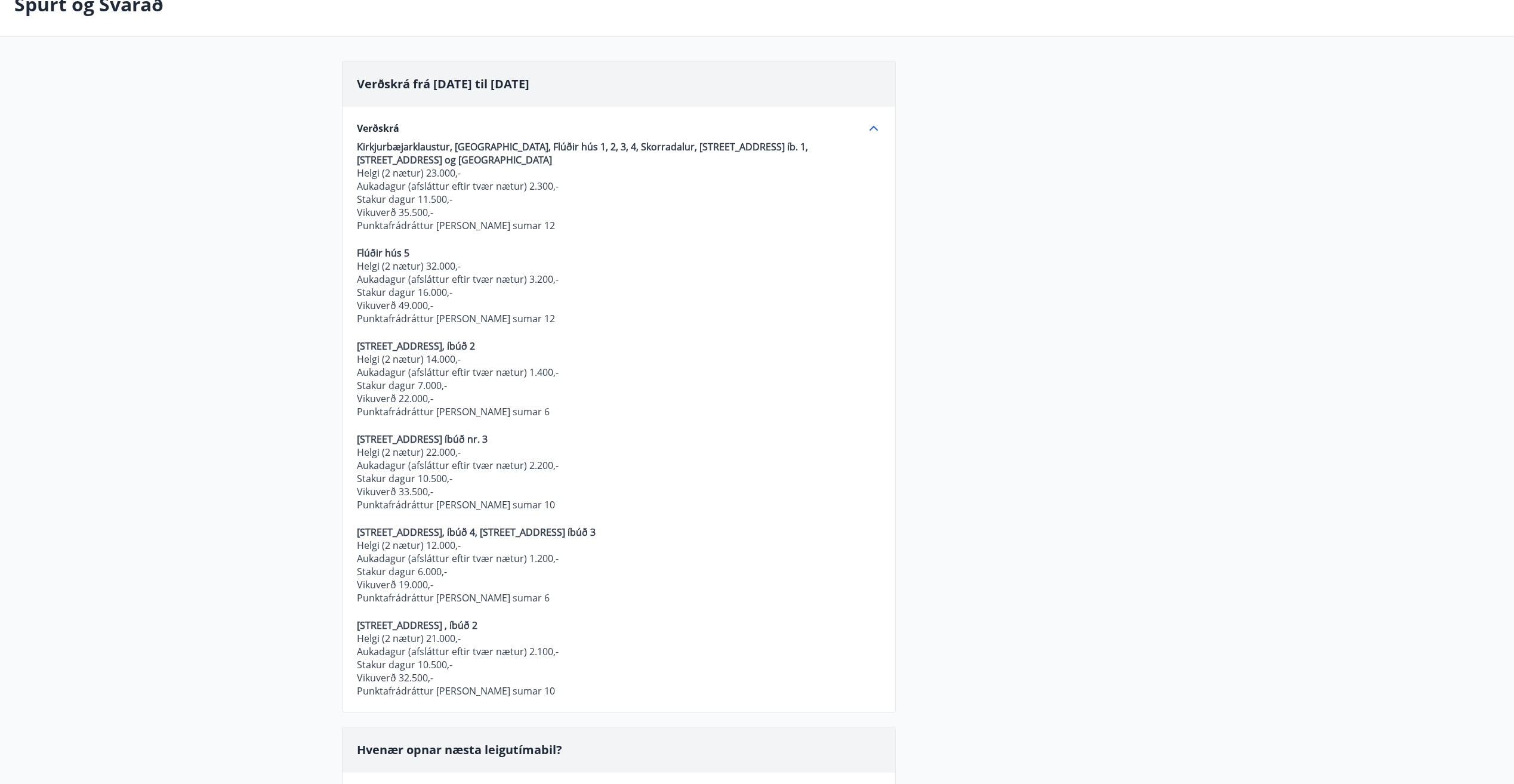
scroll to position [238, 0]
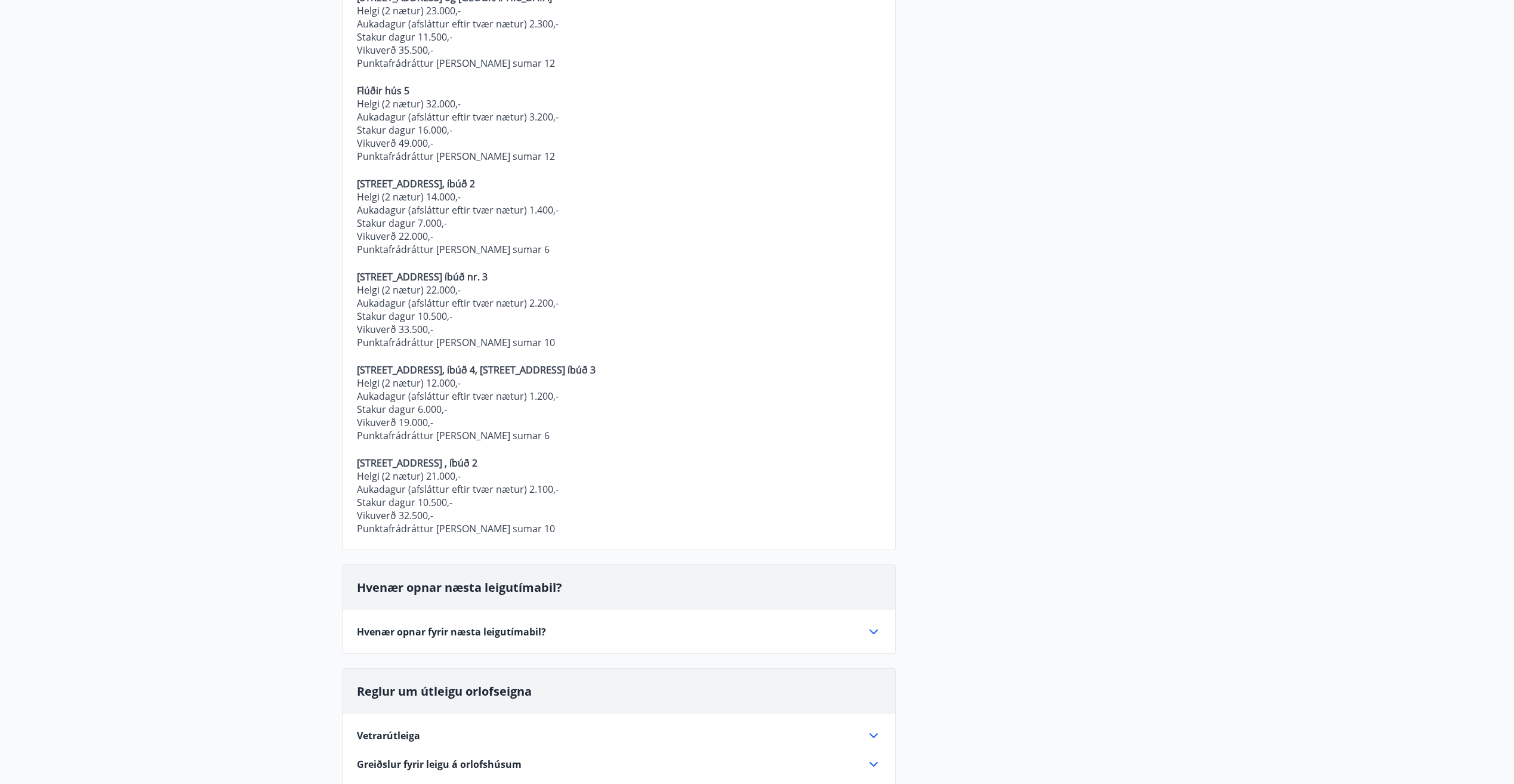
click at [870, 628] on icon at bounding box center [873, 631] width 14 height 14
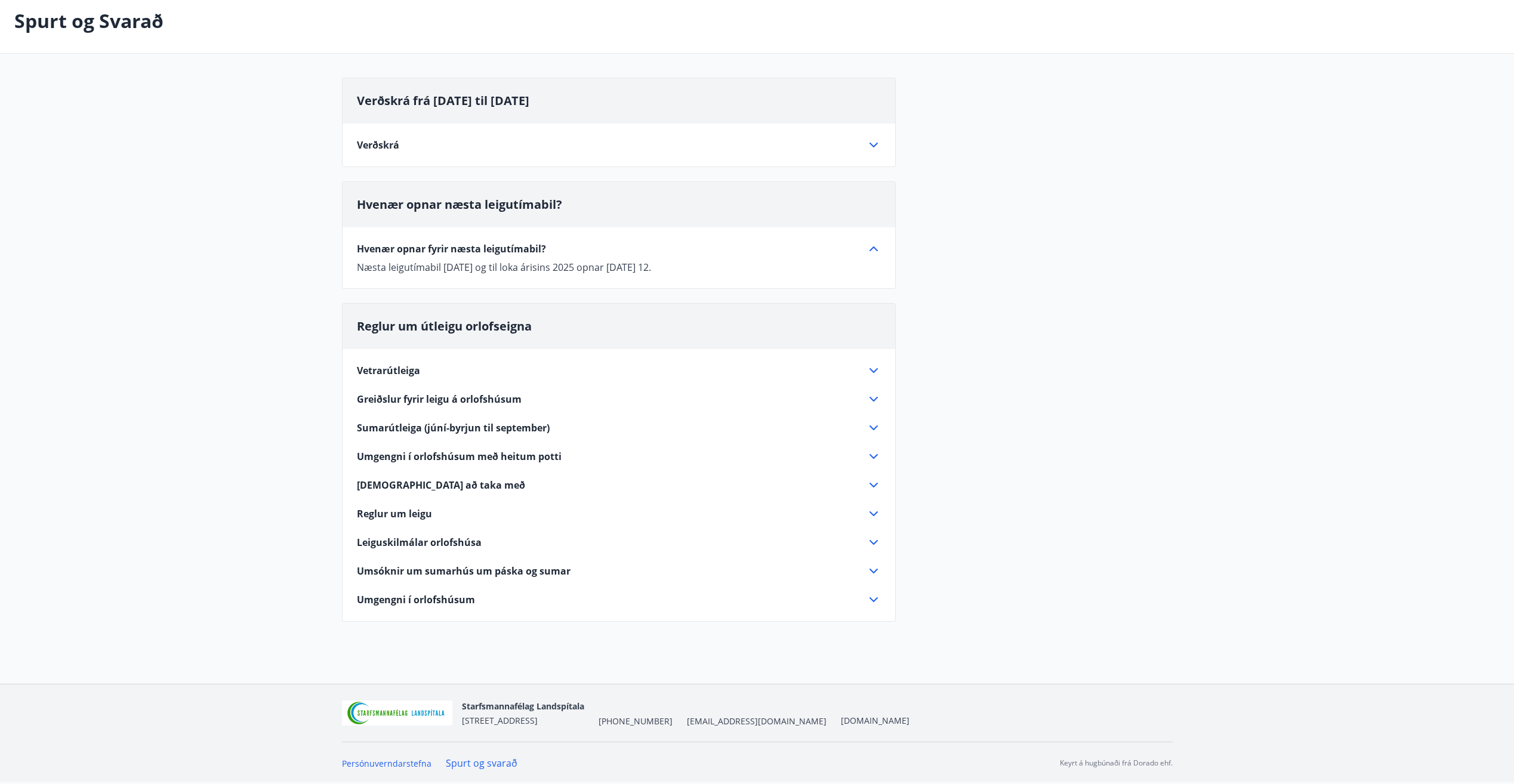
scroll to position [60, 0]
click at [874, 369] on icon at bounding box center [873, 370] width 14 height 14
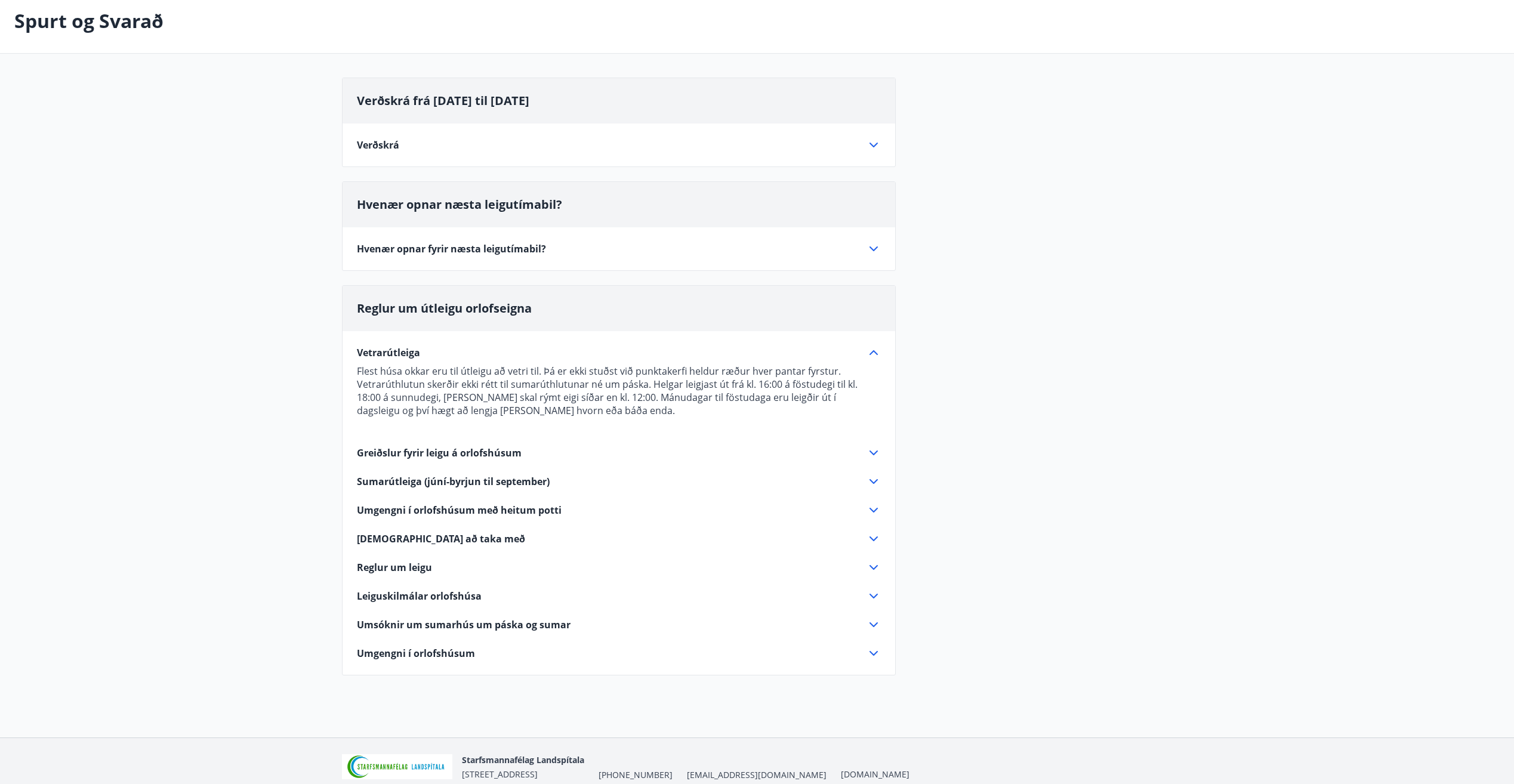
click at [425, 253] on span "Hvenær opnar fyrir næsta leigutímabil?" at bounding box center [451, 249] width 189 height 13
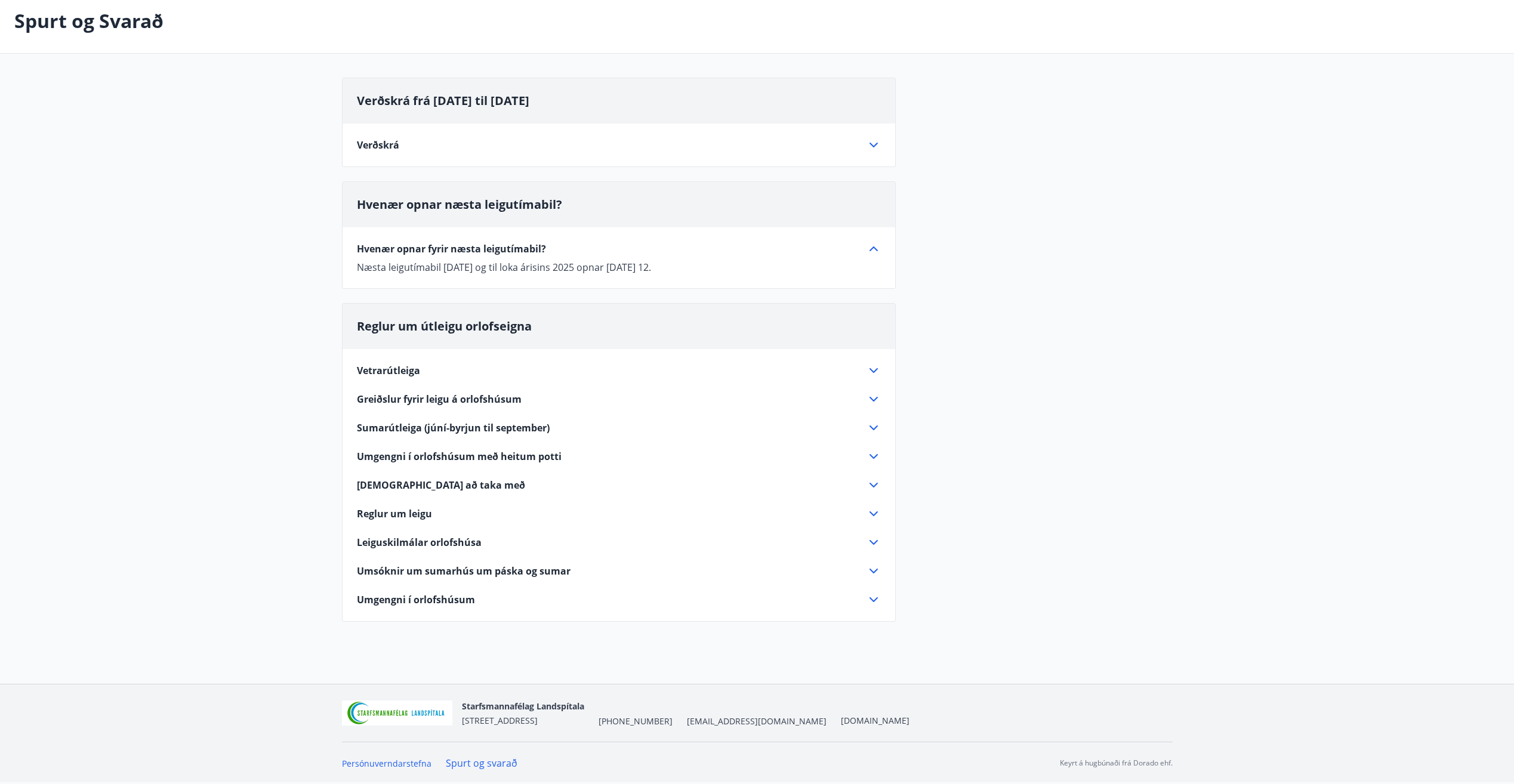
click at [555, 201] on span "Hvenær opnar næsta leigutímabil?" at bounding box center [459, 204] width 206 height 16
click at [389, 371] on span "Vetrarútleiga" at bounding box center [388, 371] width 63 height 13
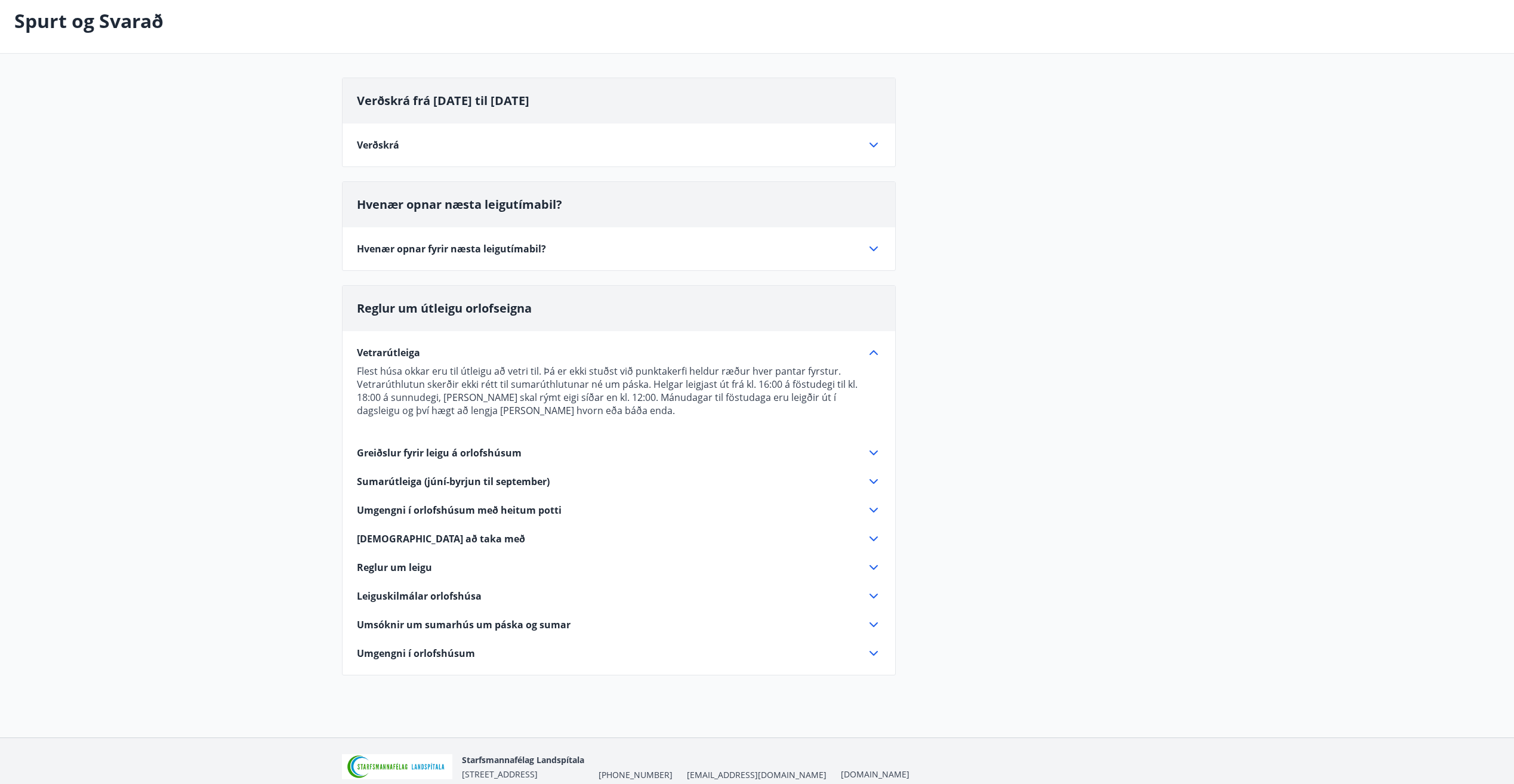
click at [873, 248] on icon at bounding box center [873, 248] width 14 height 14
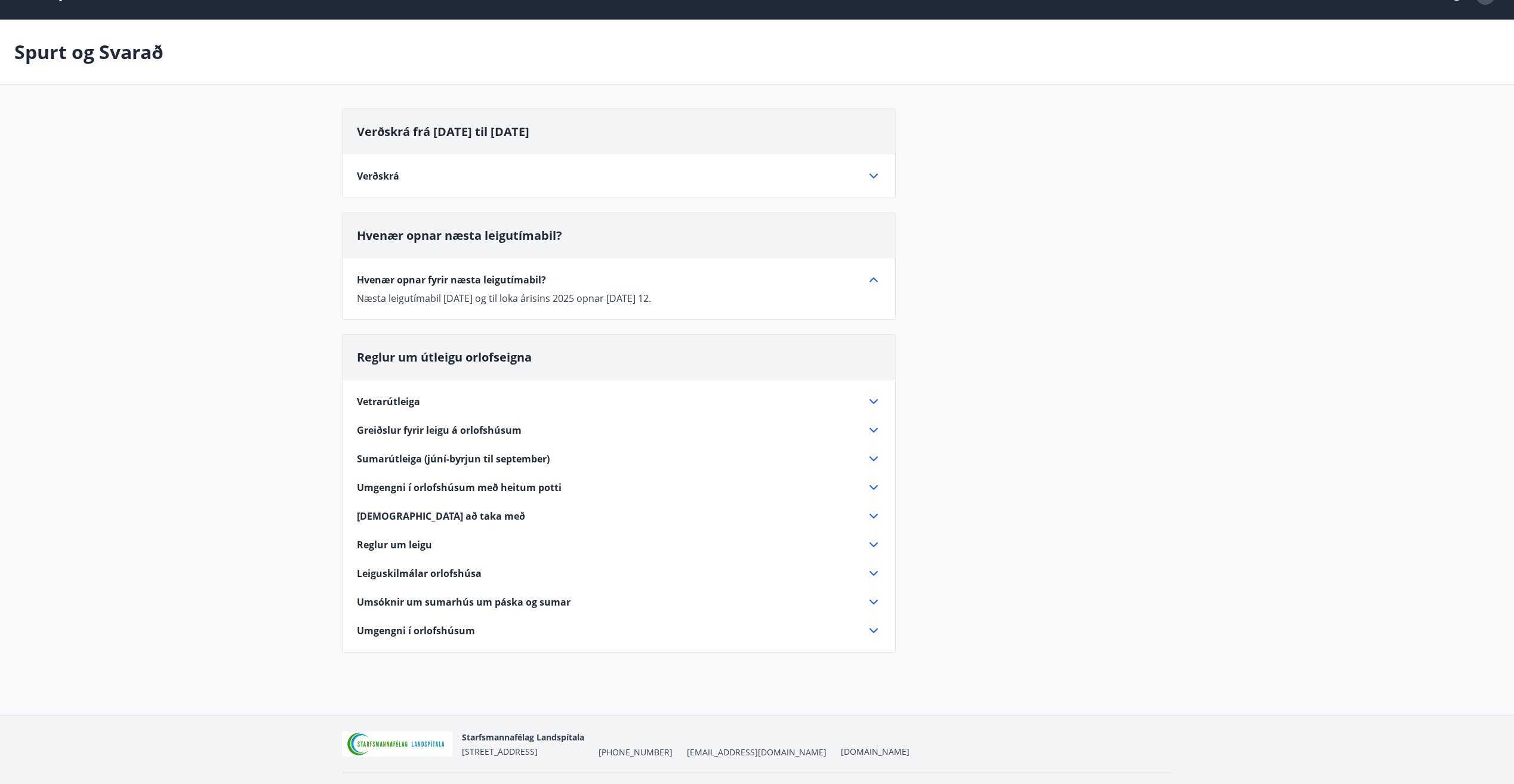
scroll to position [0, 0]
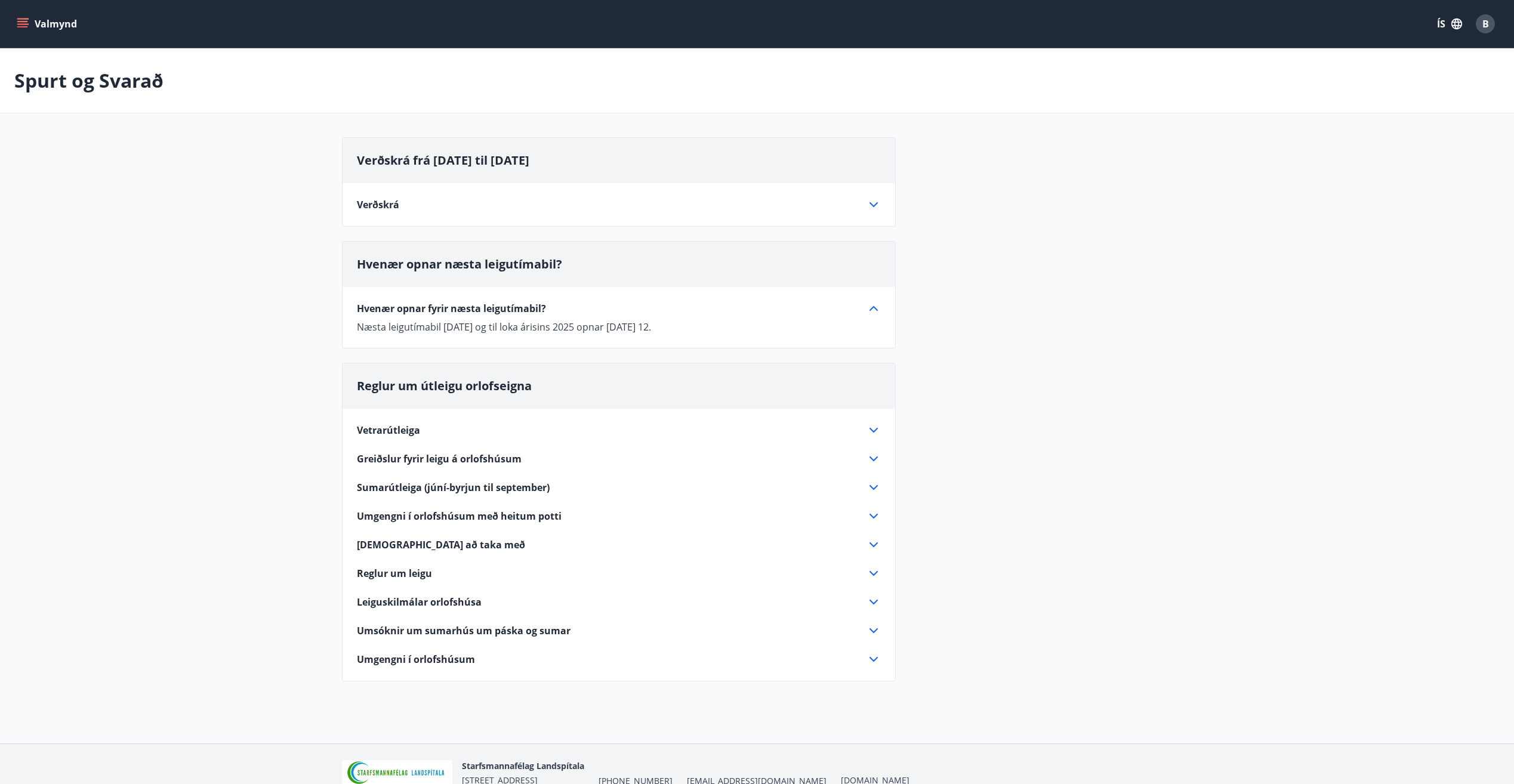
click at [21, 22] on icon "menu" at bounding box center [23, 21] width 11 height 1
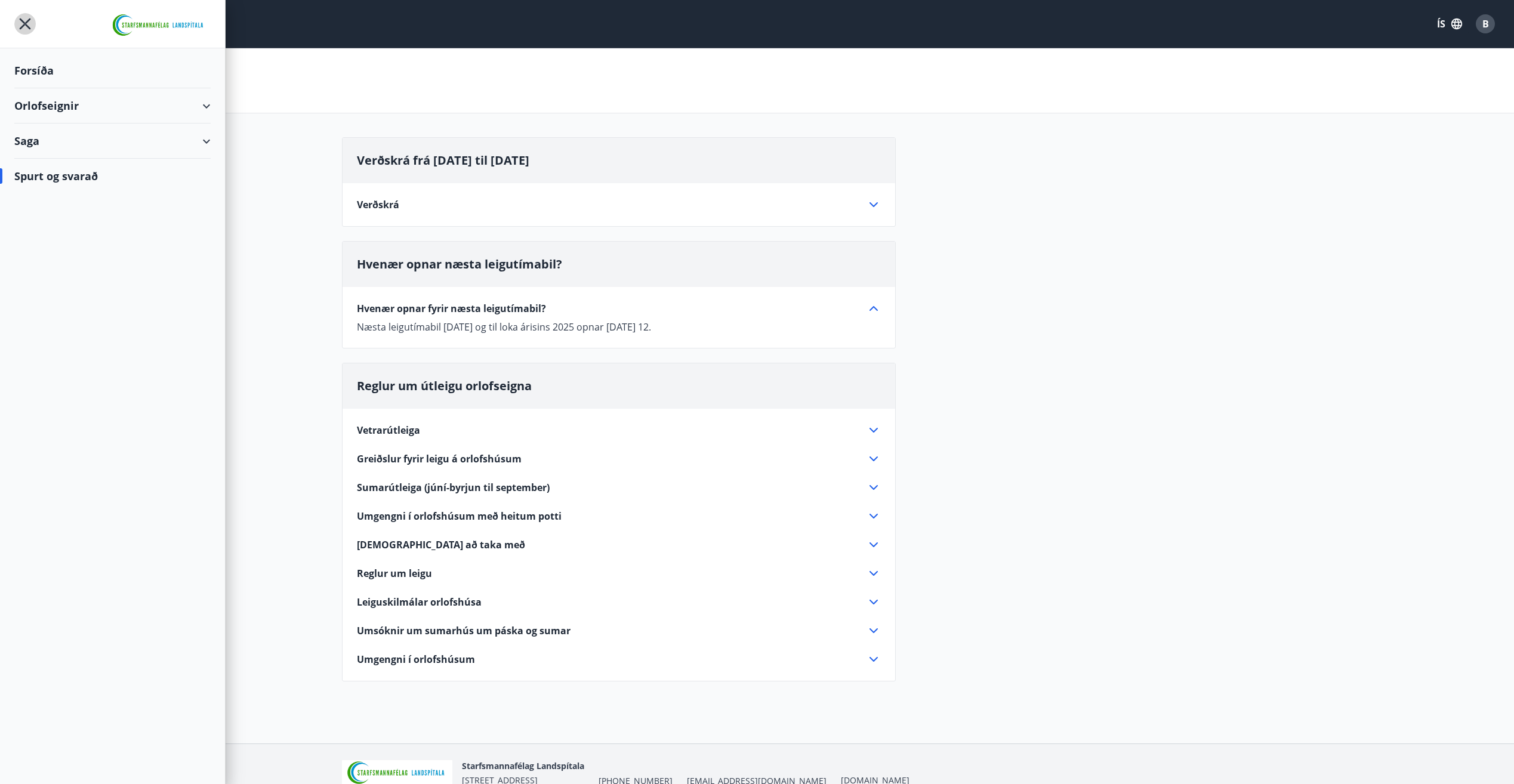
click at [21, 22] on icon "menu" at bounding box center [24, 24] width 21 height 21
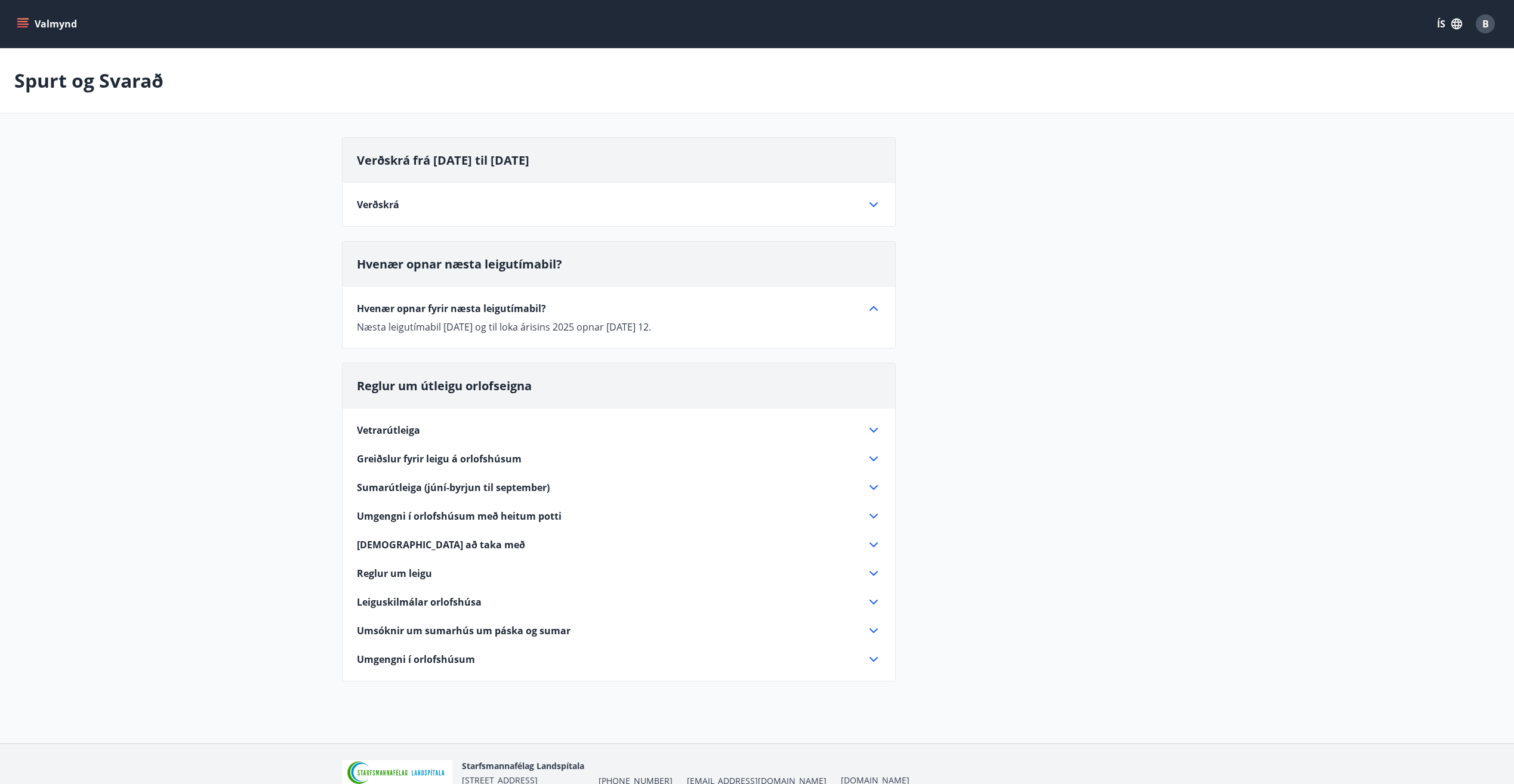
click at [21, 21] on icon "menu" at bounding box center [23, 21] width 11 height 1
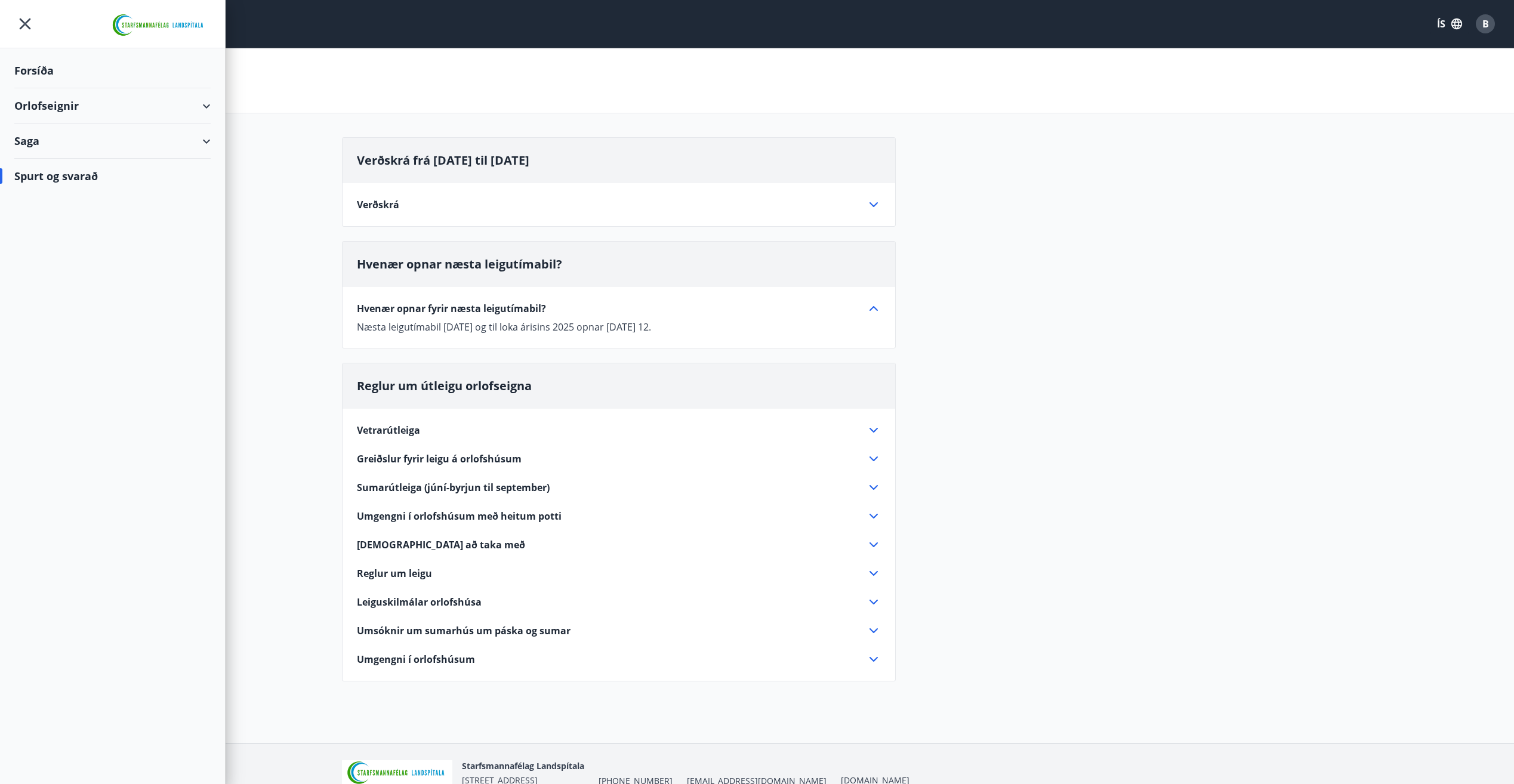
click at [36, 105] on div "Orlofseignir" at bounding box center [112, 106] width 196 height 35
click at [46, 133] on div "Framboð" at bounding box center [112, 136] width 177 height 25
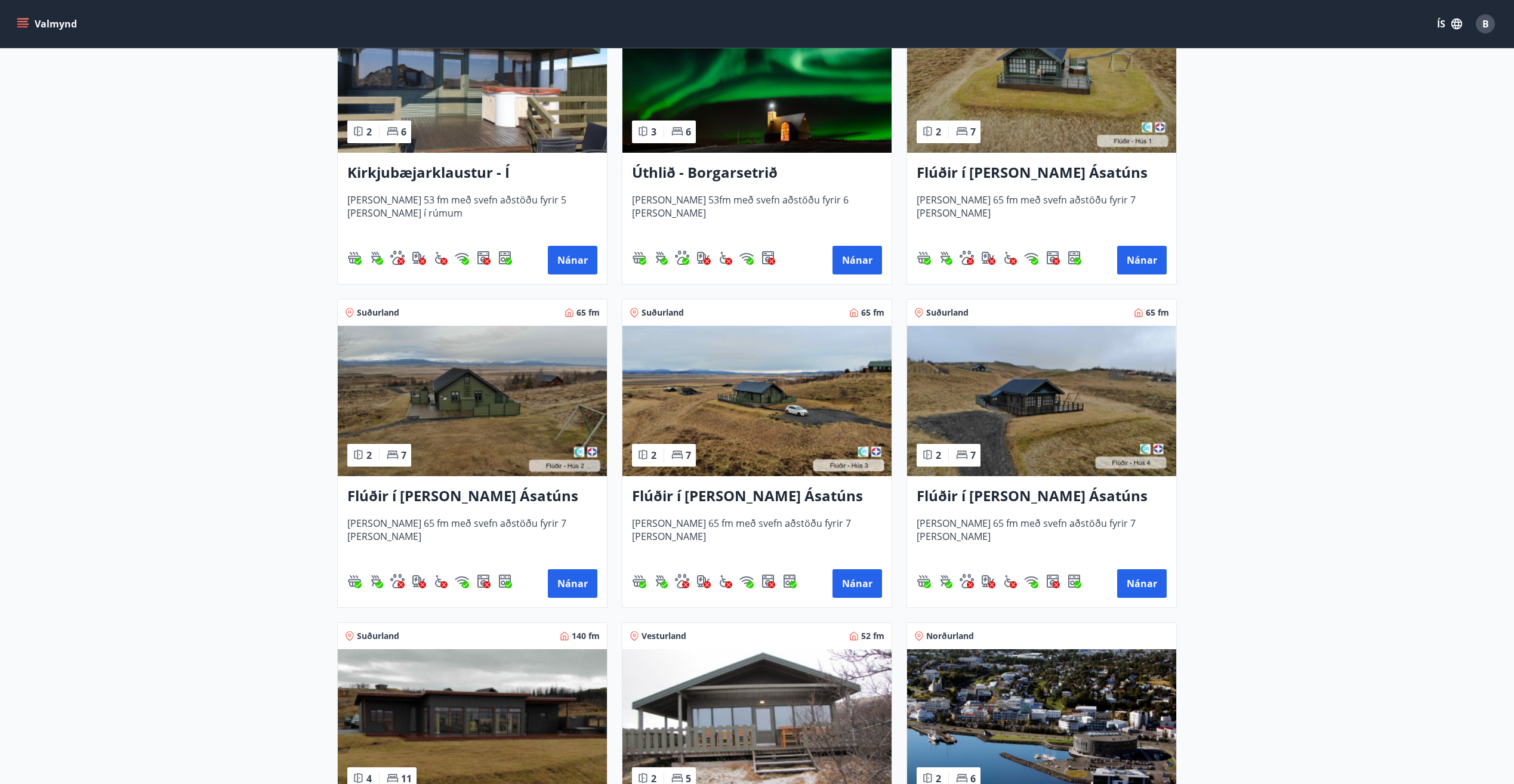
scroll to position [596, 0]
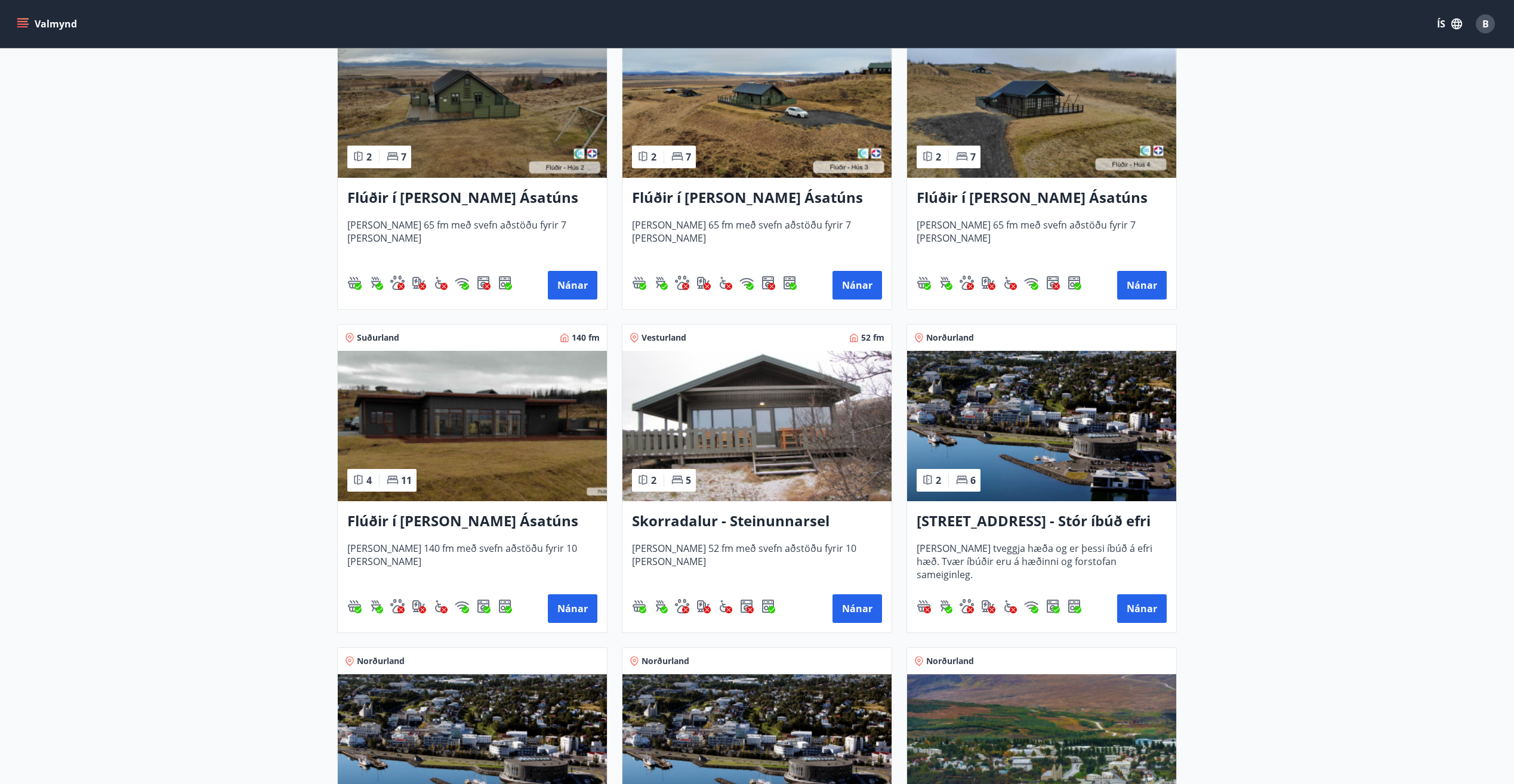
click at [729, 197] on h3 "Flúðir í [PERSON_NAME] Ásatúns hús 3 - í [GEOGRAPHIC_DATA]" at bounding box center [757, 197] width 250 height 21
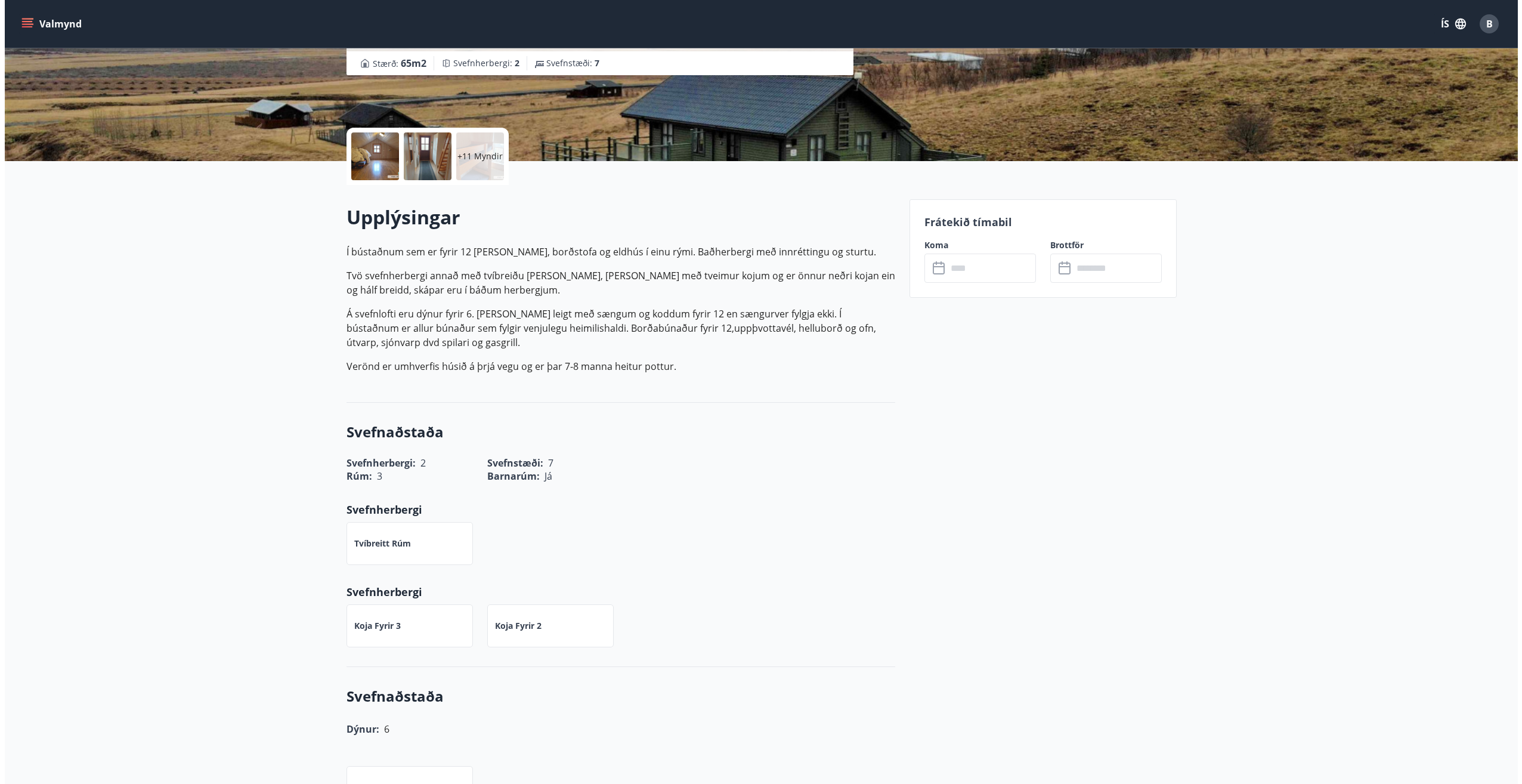
scroll to position [179, 0]
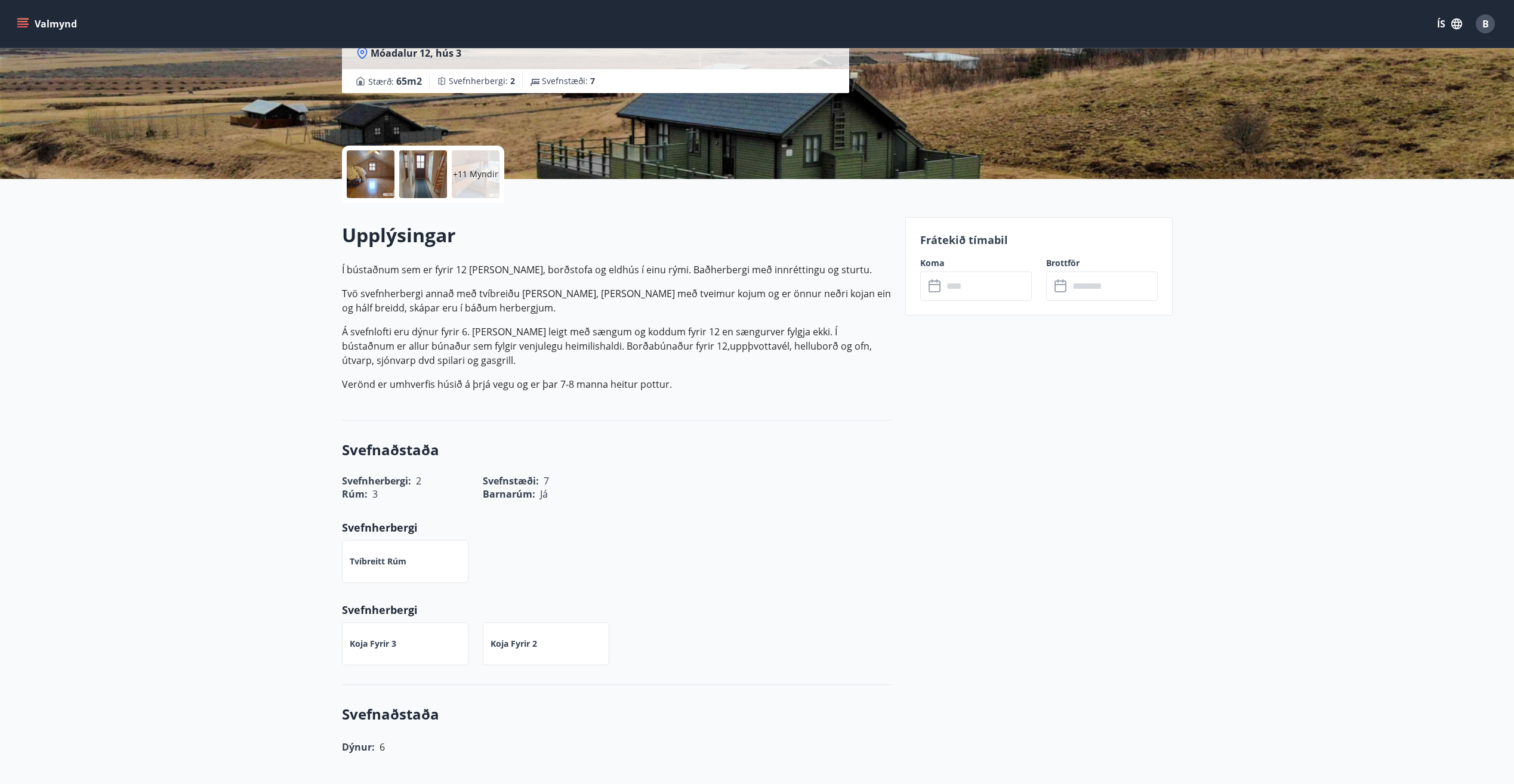
click at [476, 175] on p "+11 Myndir" at bounding box center [476, 174] width 45 height 12
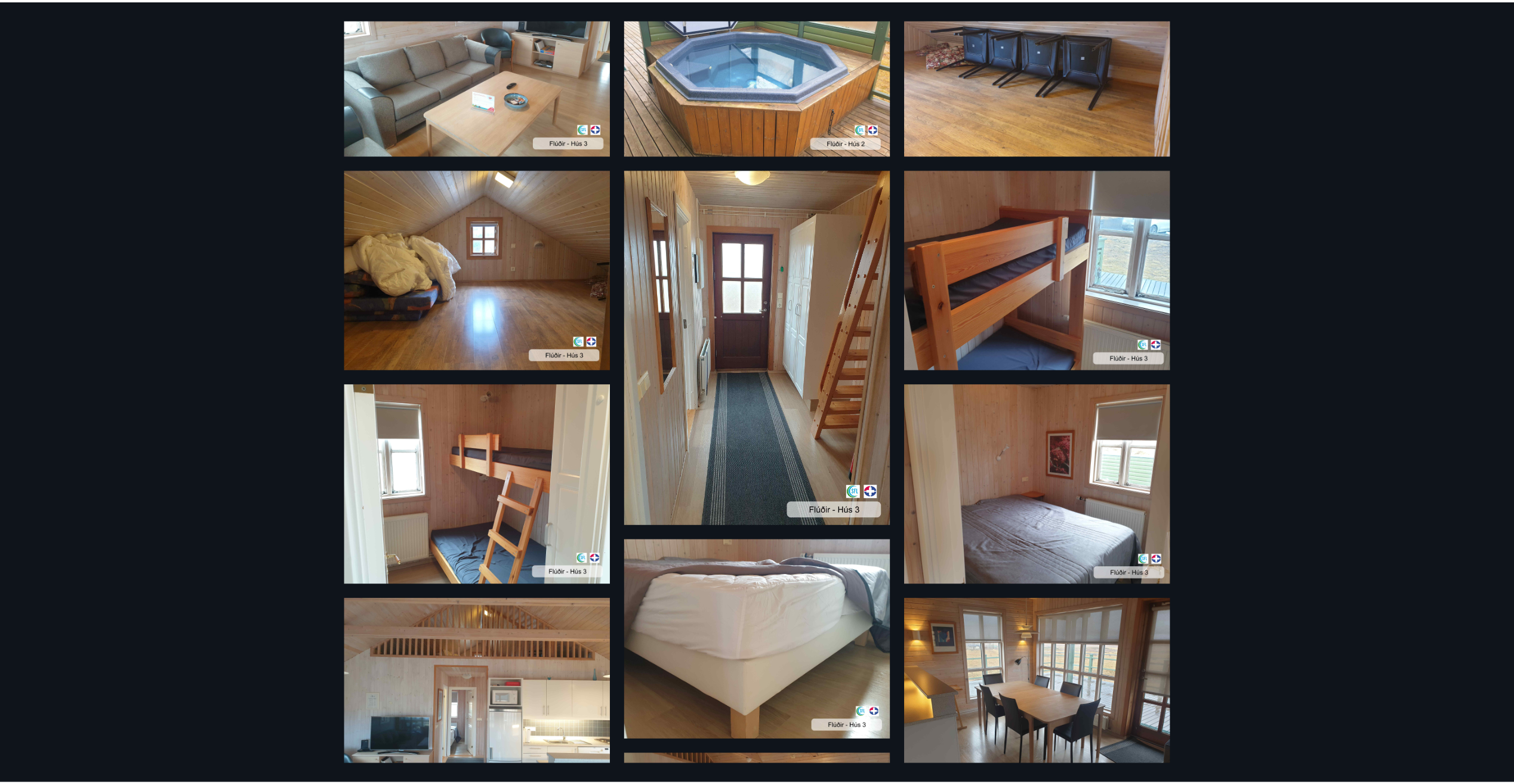
scroll to position [0, 0]
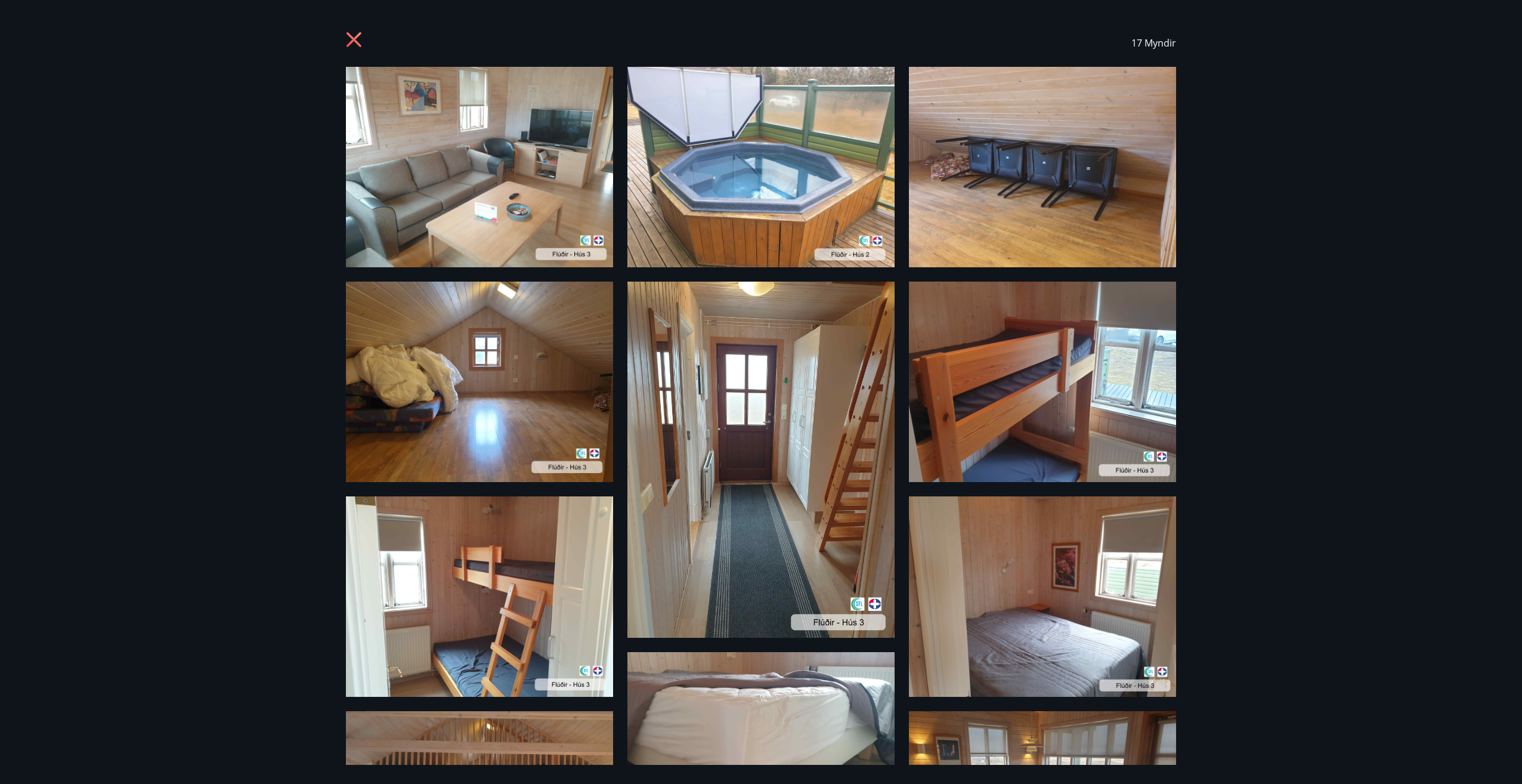
click at [354, 40] on icon at bounding box center [355, 40] width 3 height 3
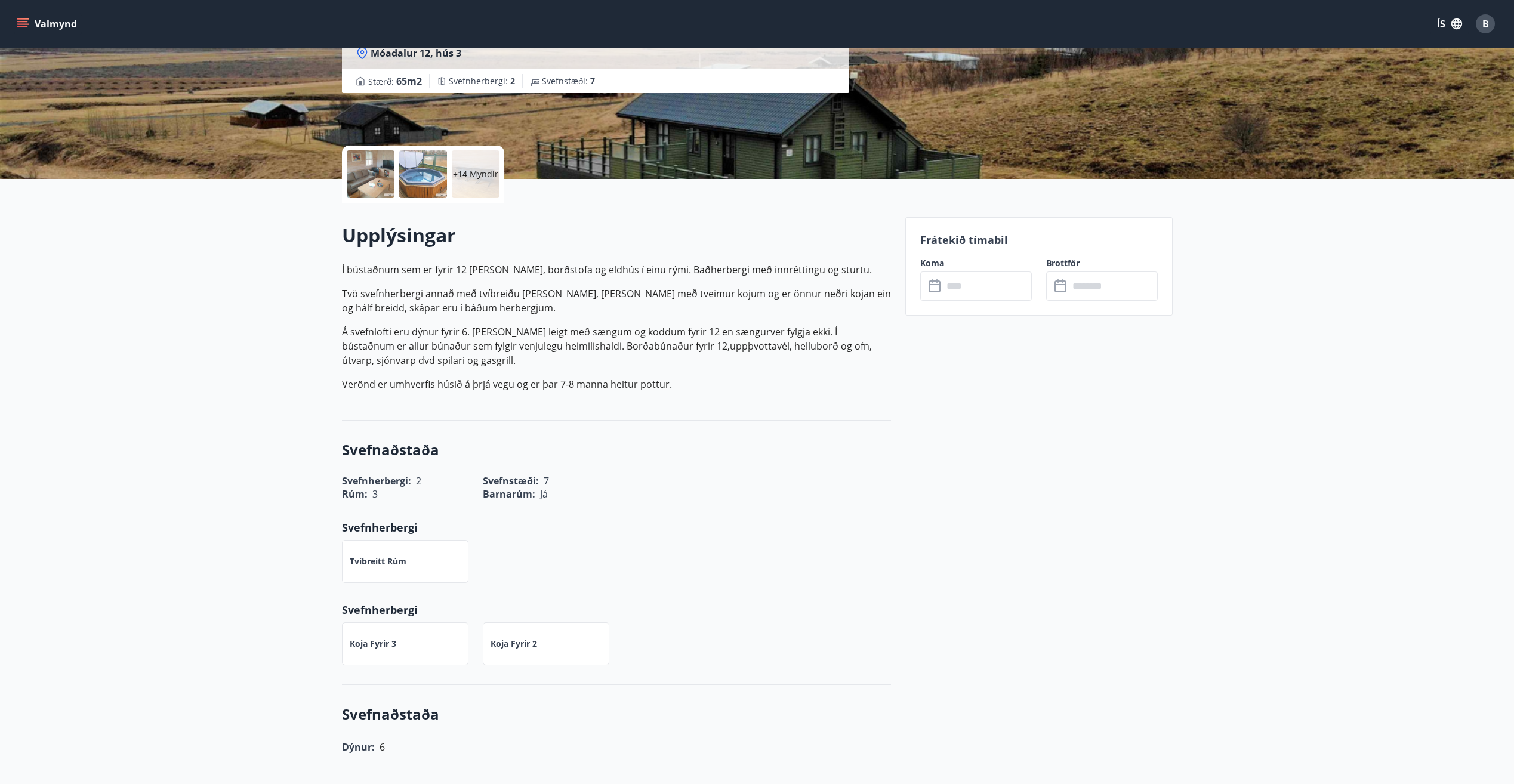
click at [421, 176] on div at bounding box center [423, 173] width 48 height 48
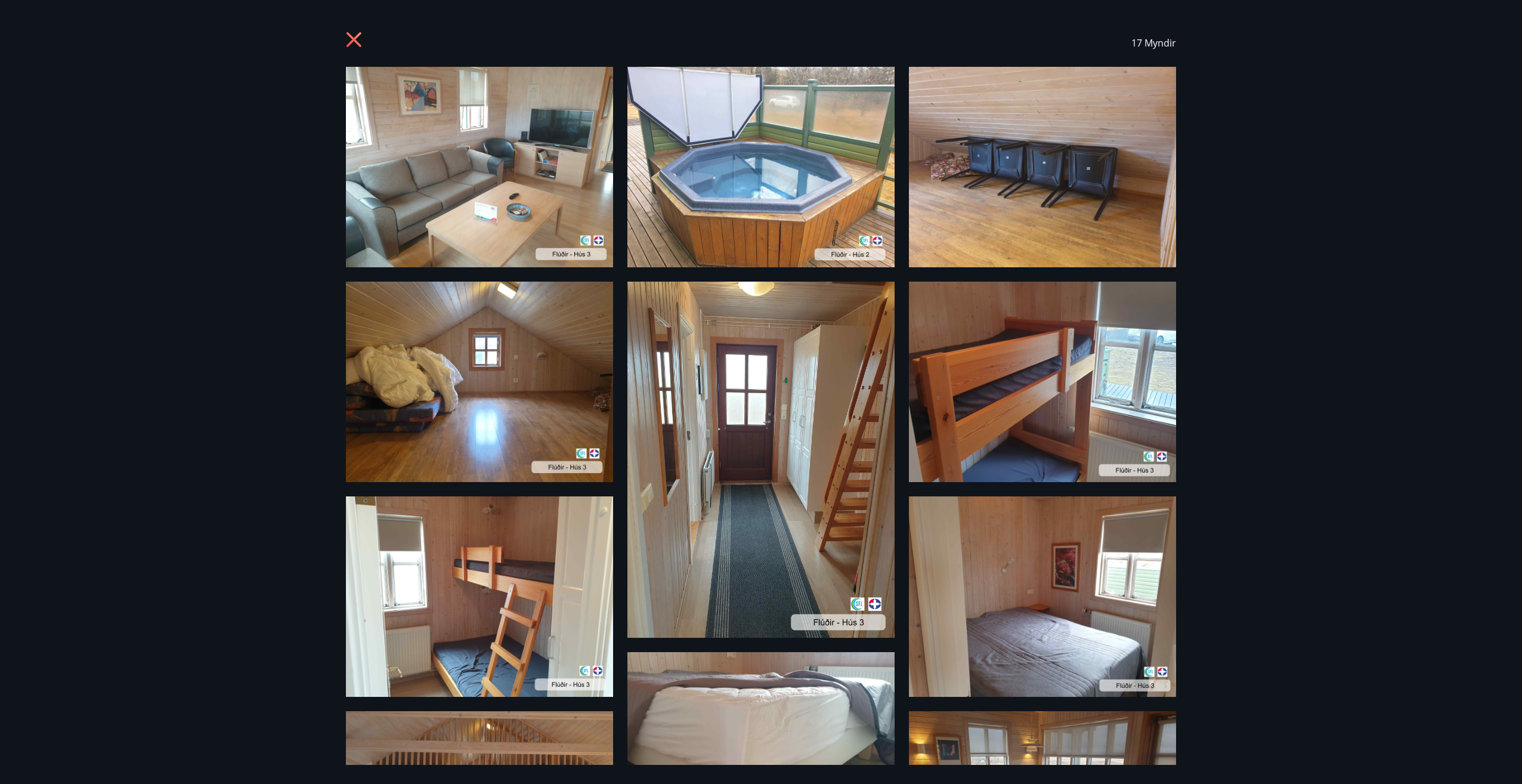
click at [351, 37] on icon at bounding box center [354, 40] width 15 height 15
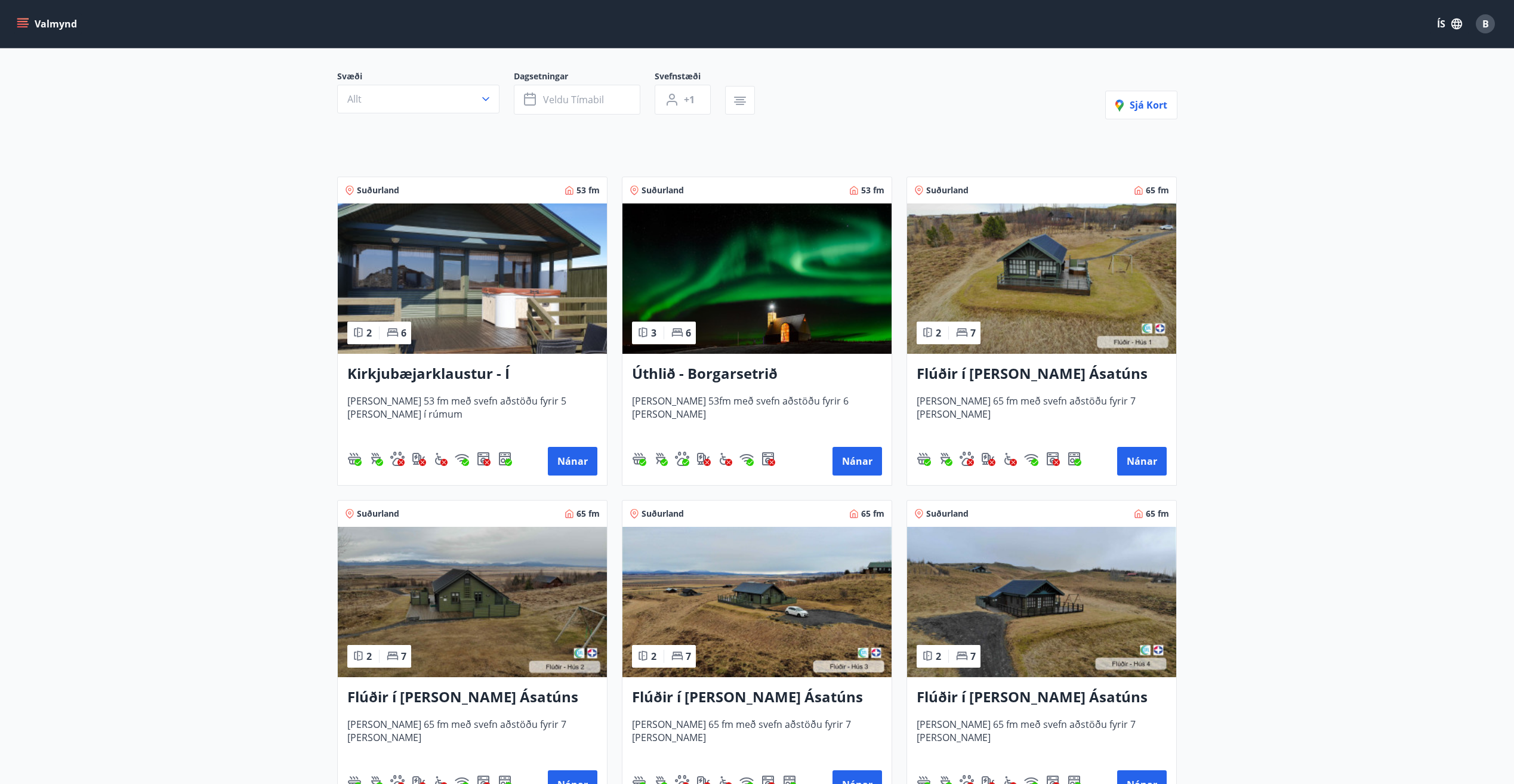
scroll to position [238, 0]
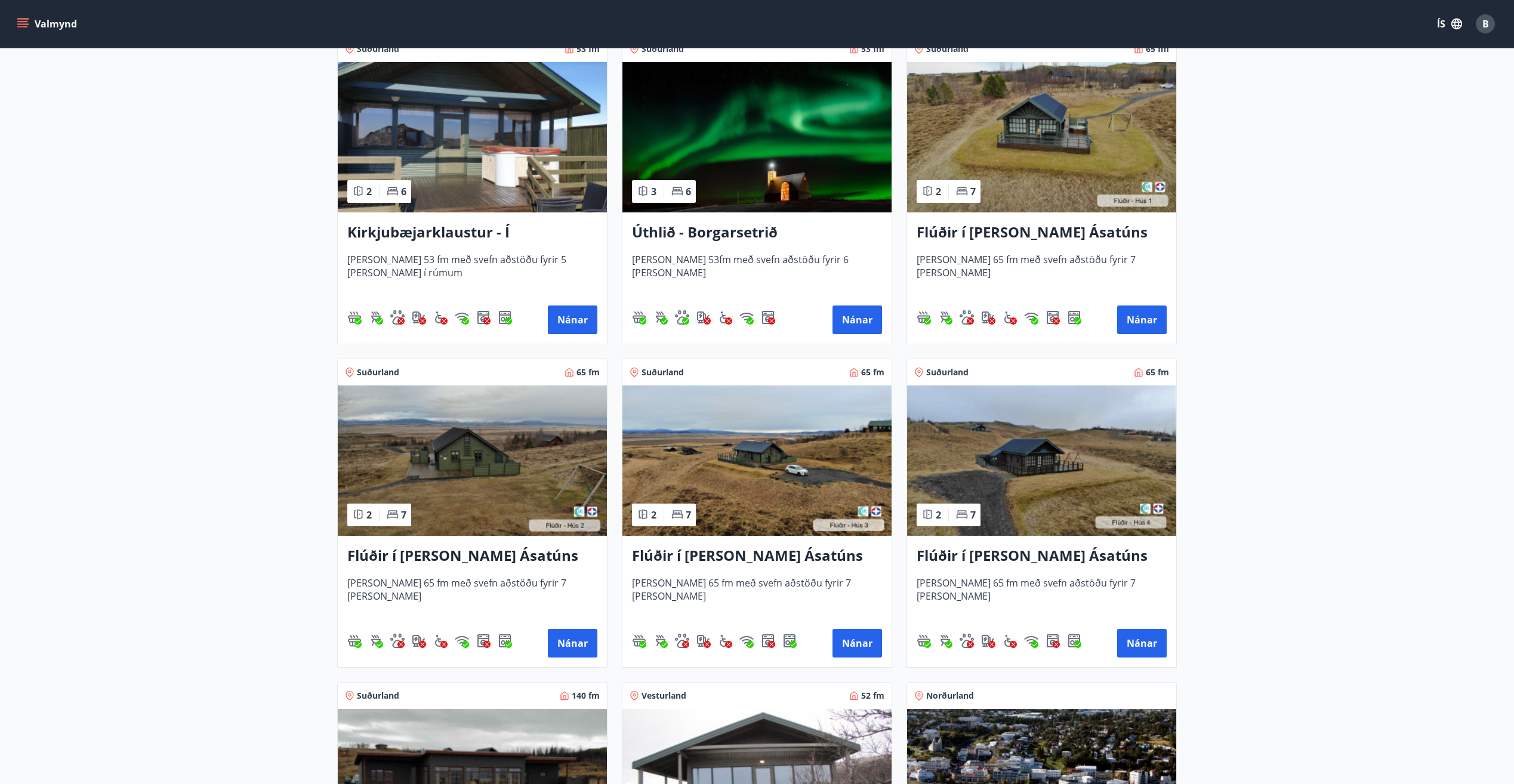
click at [793, 557] on h3 "Flúðir í [PERSON_NAME] Ásatúns hús 3 - í [GEOGRAPHIC_DATA]" at bounding box center [757, 555] width 250 height 21
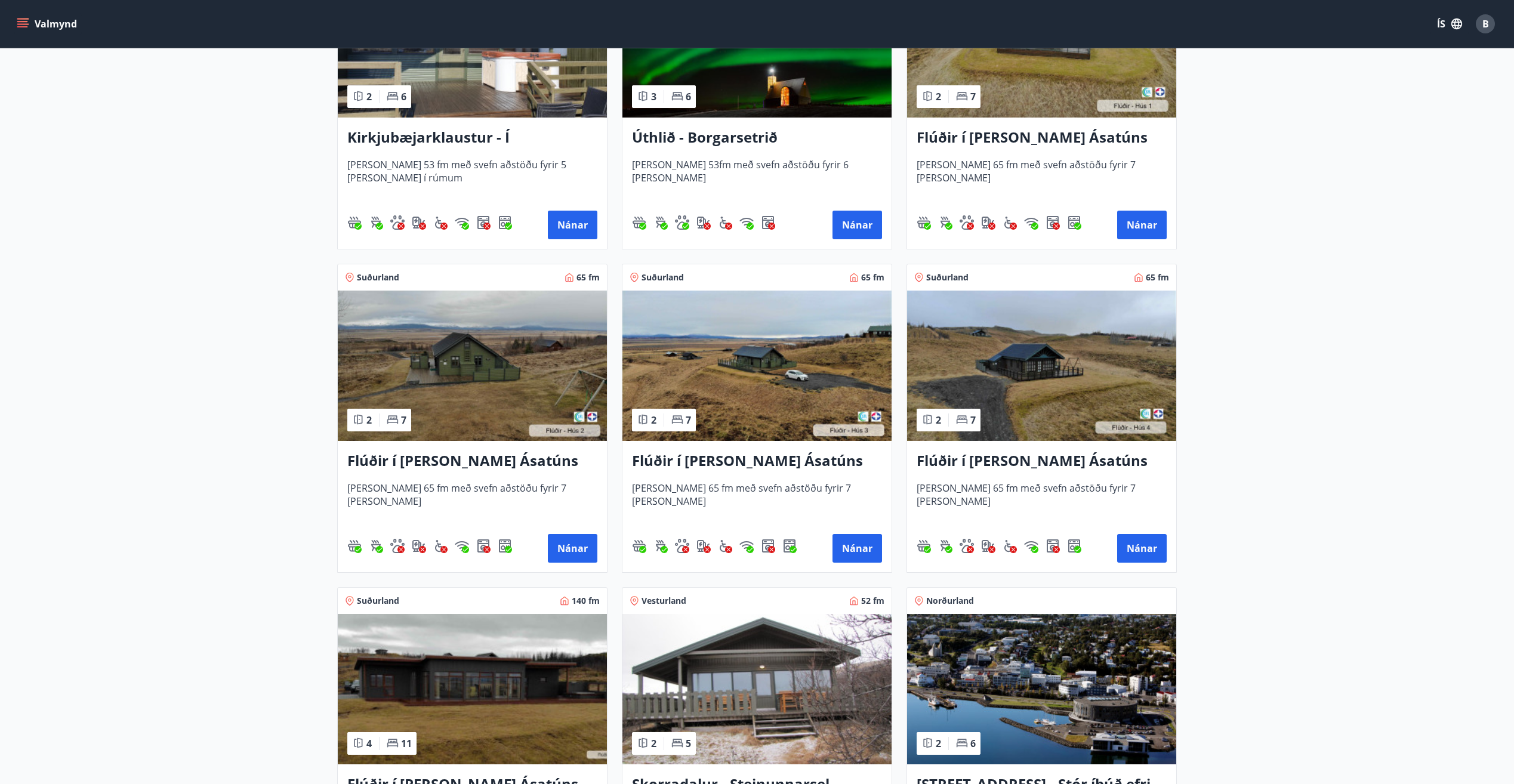
scroll to position [596, 0]
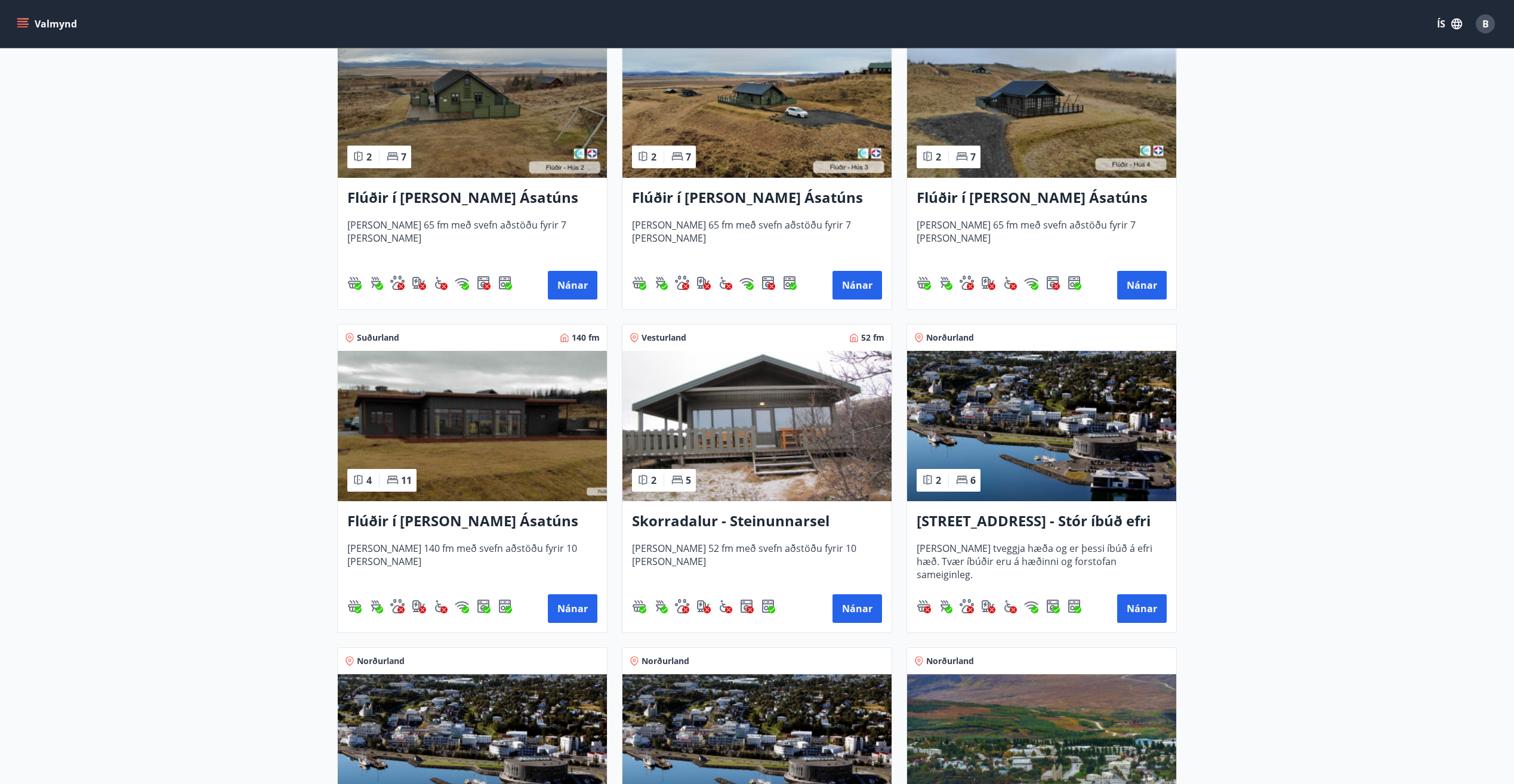
click at [981, 518] on h3 "[STREET_ADDRESS] - Stór íbúð efri hæð íbúð 1" at bounding box center [1041, 520] width 250 height 21
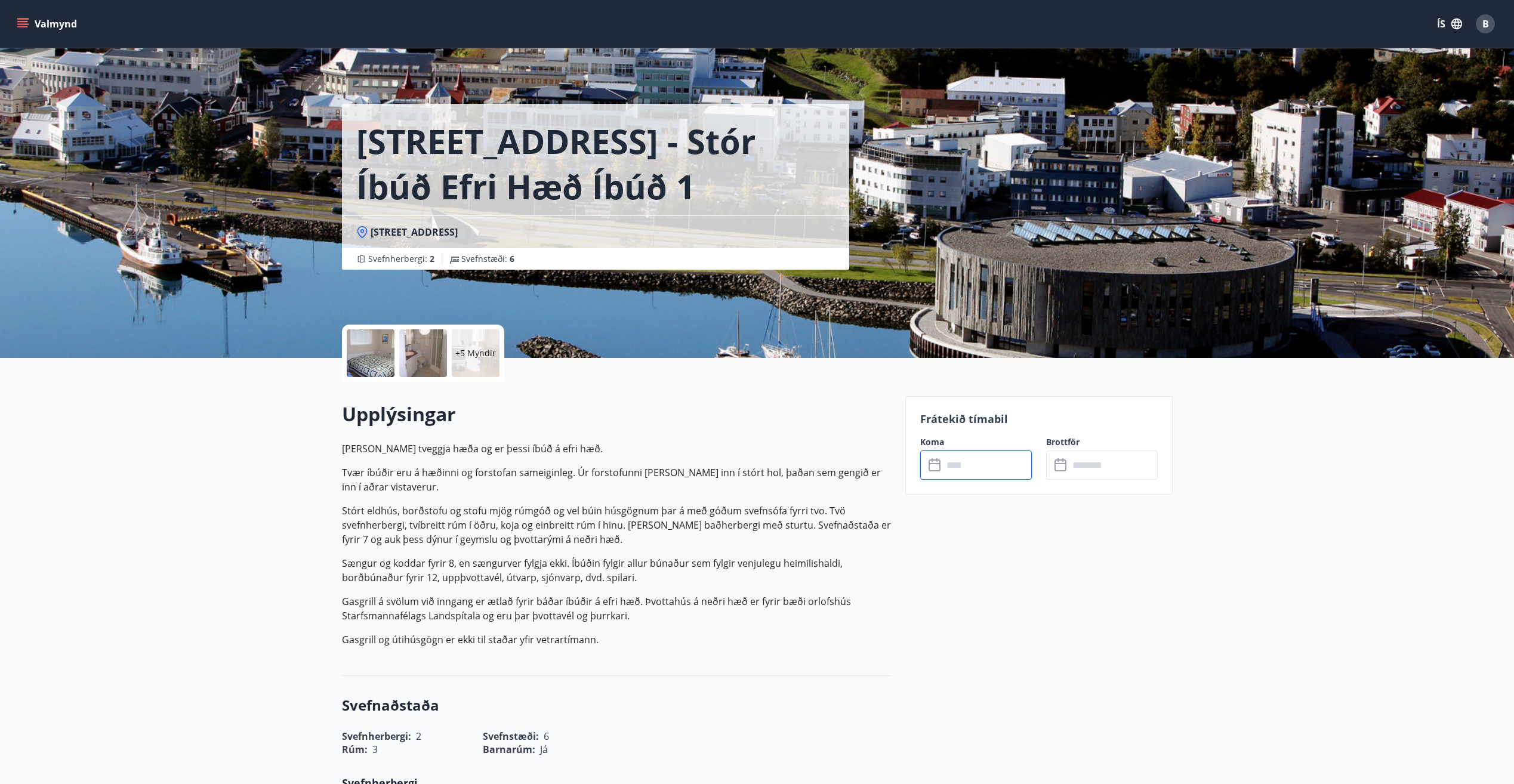
click at [964, 467] on input "text" at bounding box center [987, 465] width 89 height 29
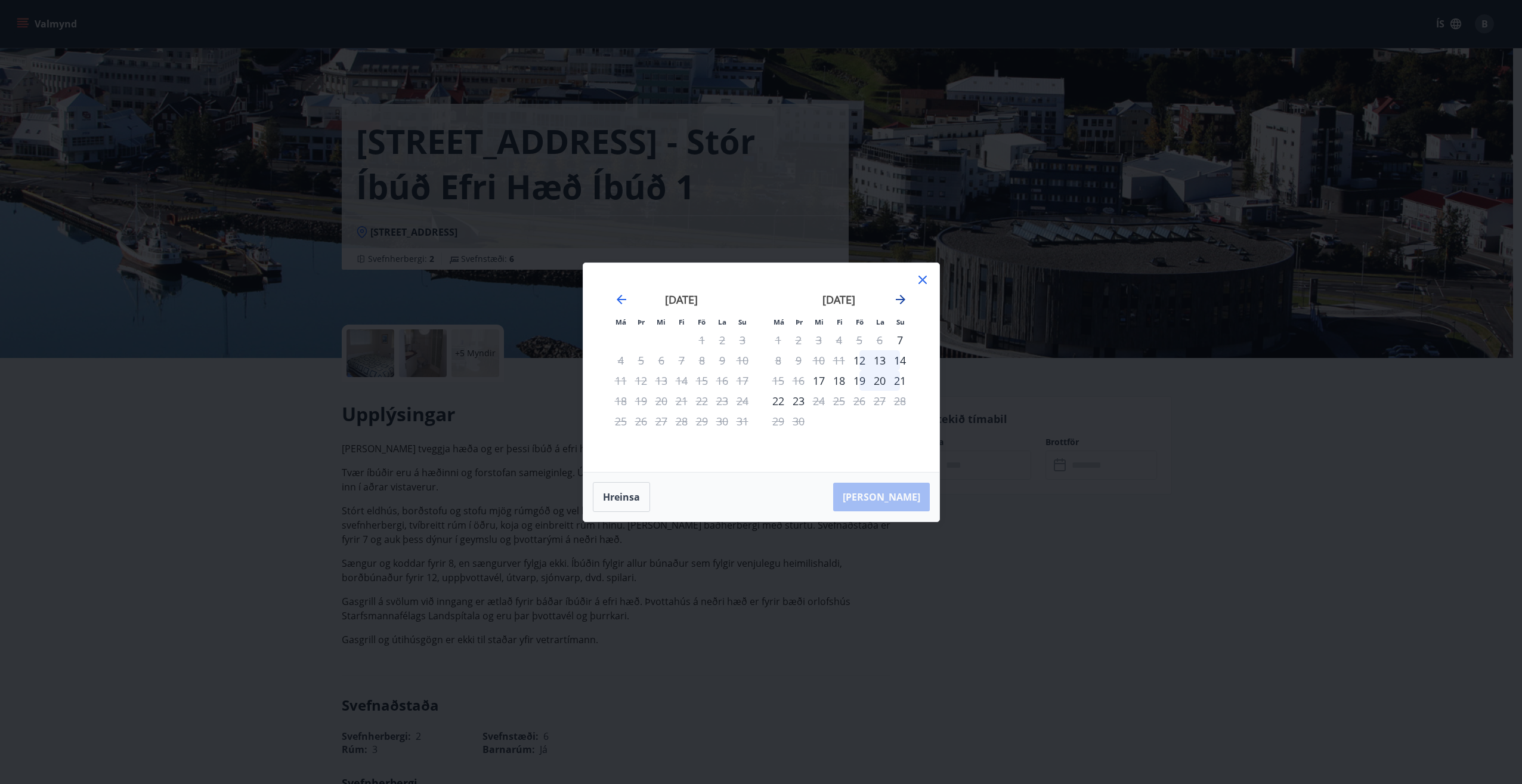
click at [900, 301] on icon "Move forward to switch to the next month." at bounding box center [900, 299] width 14 height 14
click at [858, 361] on div "10" at bounding box center [859, 360] width 20 height 20
click at [924, 276] on icon at bounding box center [922, 280] width 14 height 14
